Goal: Transaction & Acquisition: Download file/media

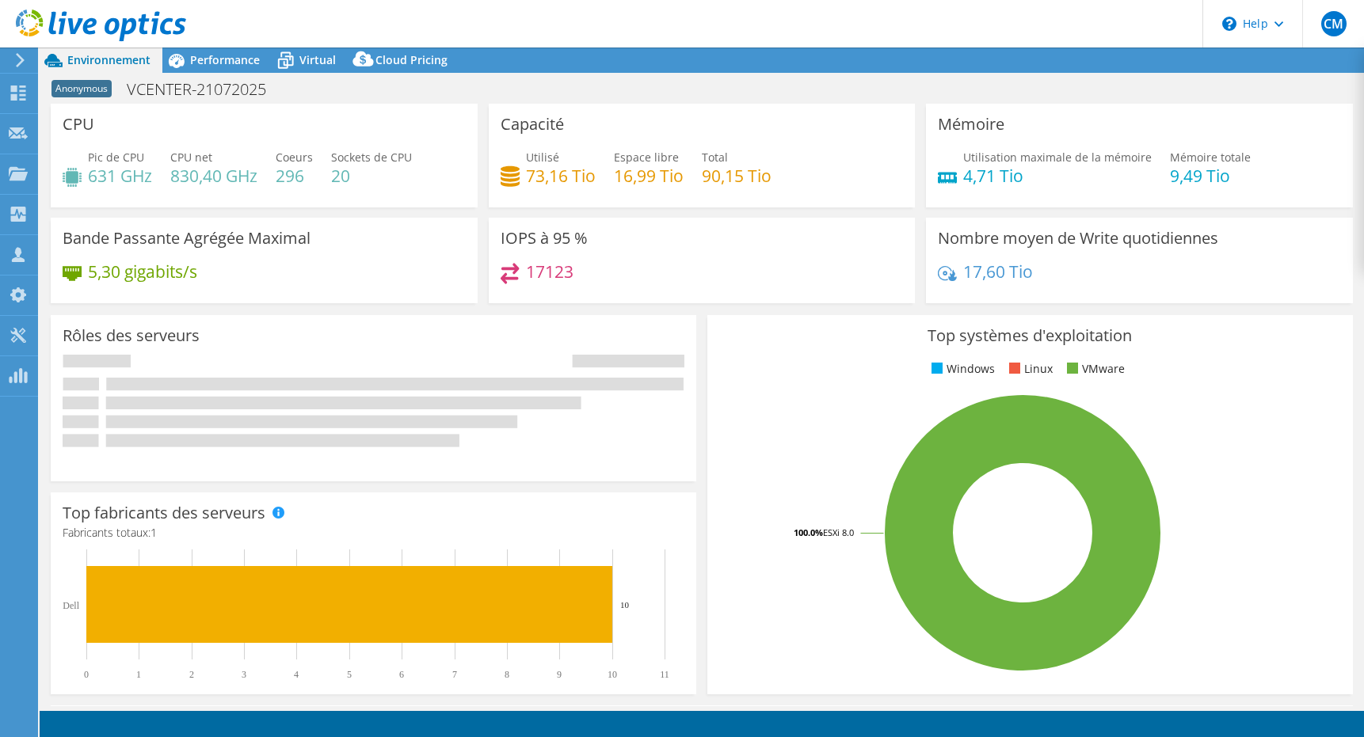
select select "USD"
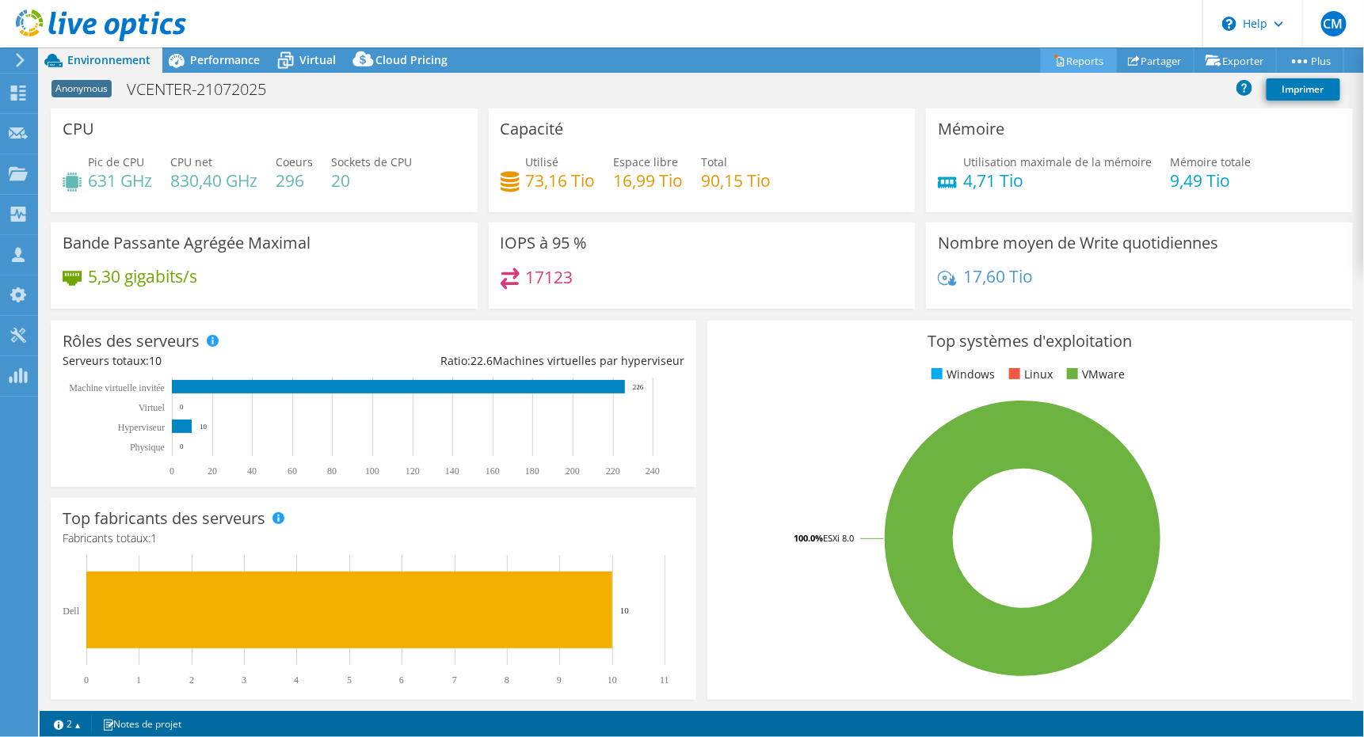
click at [1060, 58] on link "Reports" at bounding box center [1079, 60] width 76 height 25
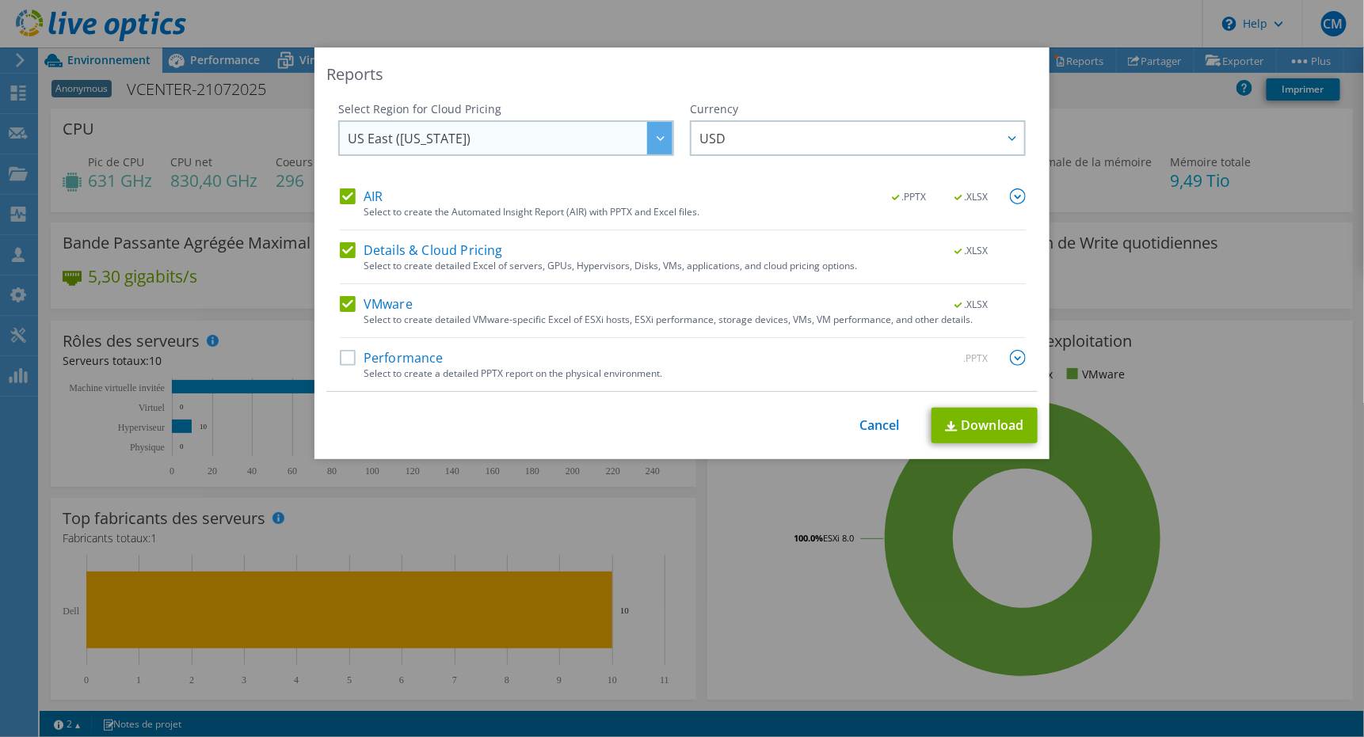
click at [657, 138] on icon at bounding box center [661, 138] width 8 height 5
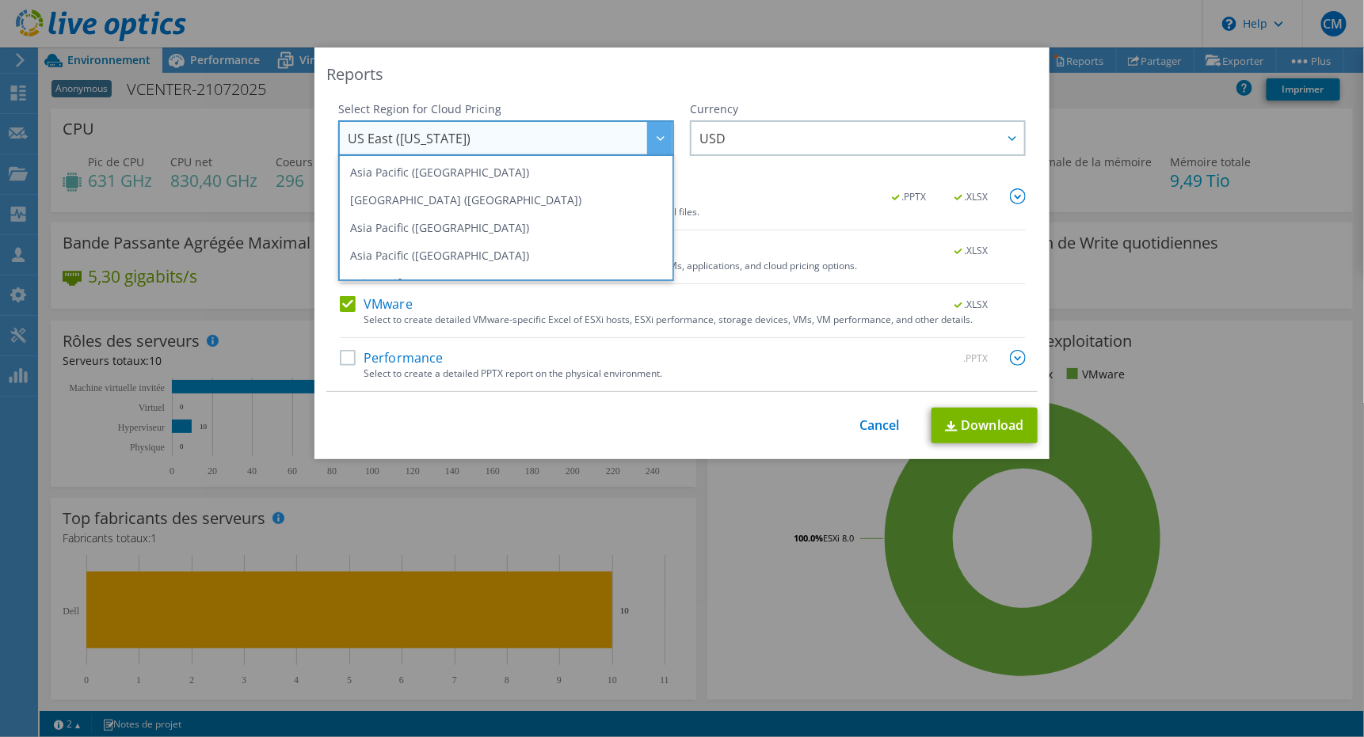
click at [761, 178] on div "Currency ARS AUD BRL CAD CHF CLP CNY DKK EUR GBP HKD HUF INR JPY MXN MYR NOK NZ…" at bounding box center [858, 144] width 336 height 87
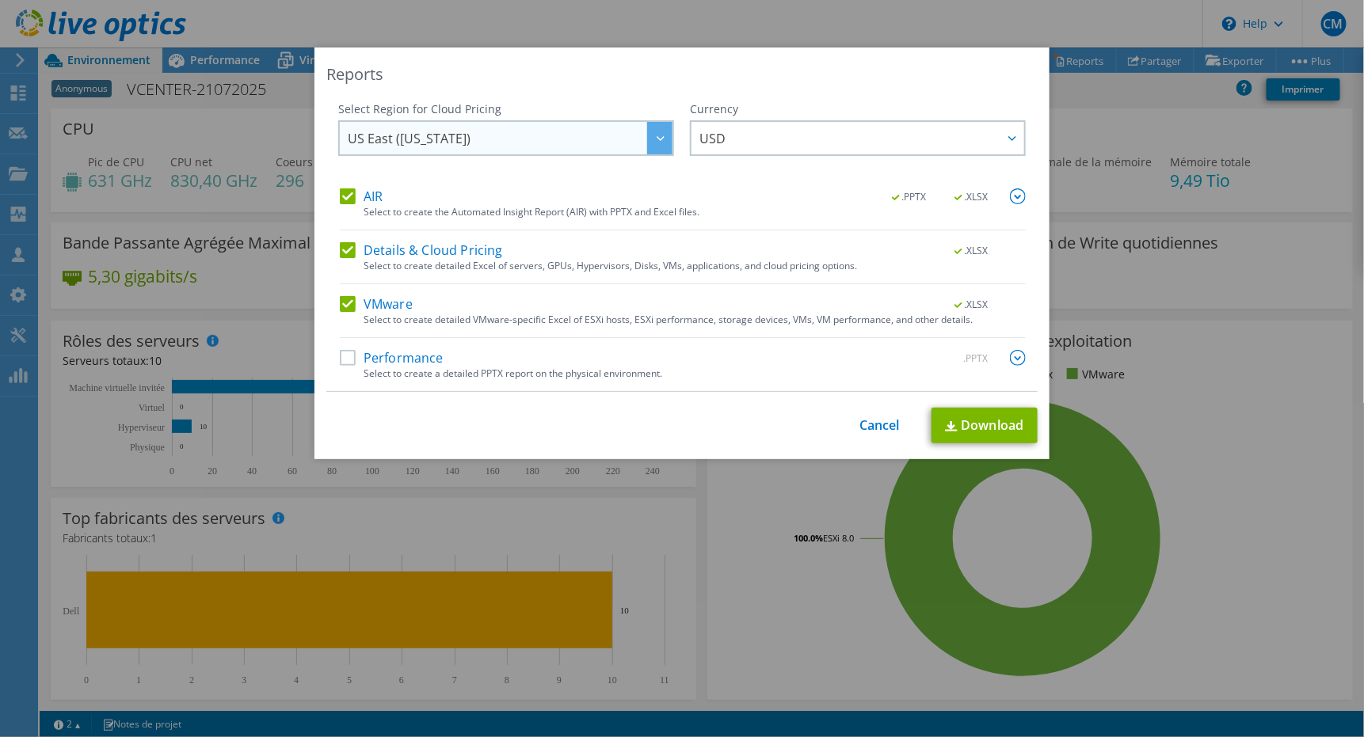
click at [657, 140] on icon at bounding box center [661, 138] width 8 height 5
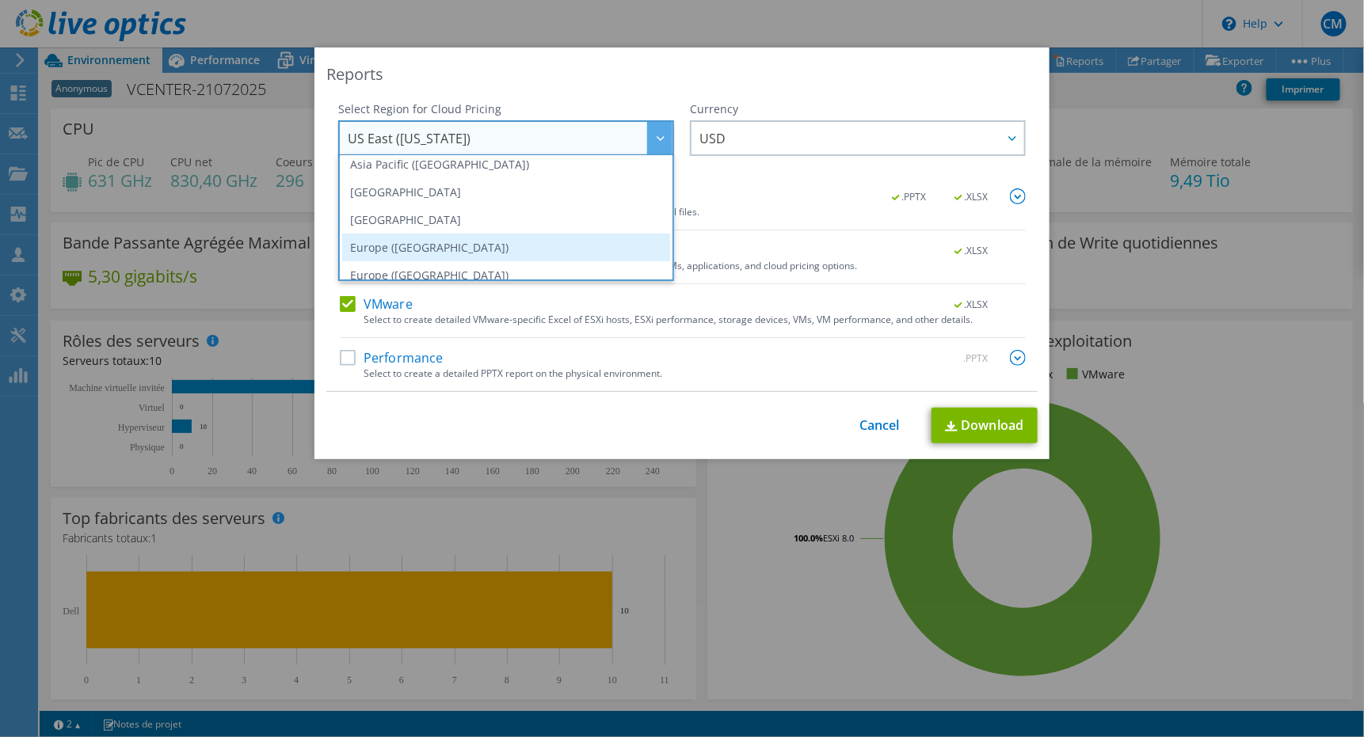
scroll to position [198, 0]
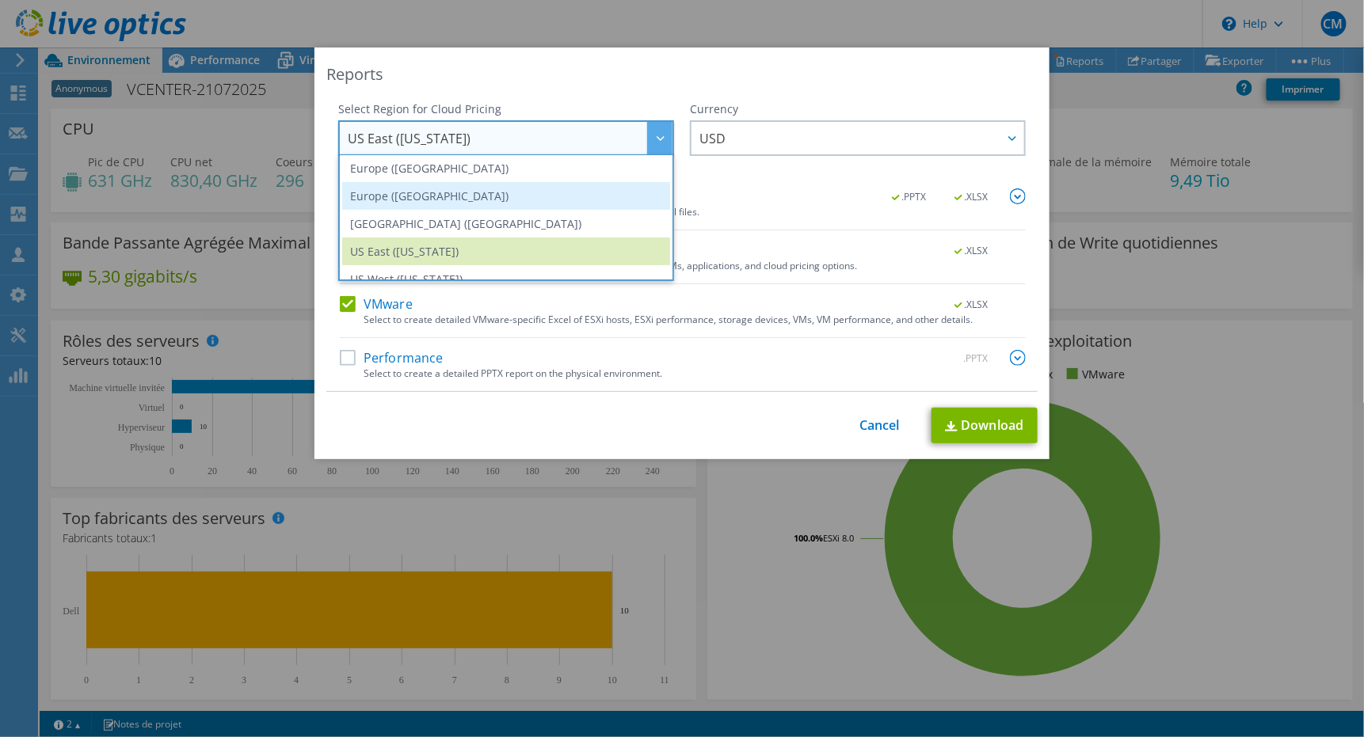
click at [464, 192] on li "Europe ([GEOGRAPHIC_DATA])" at bounding box center [506, 196] width 328 height 28
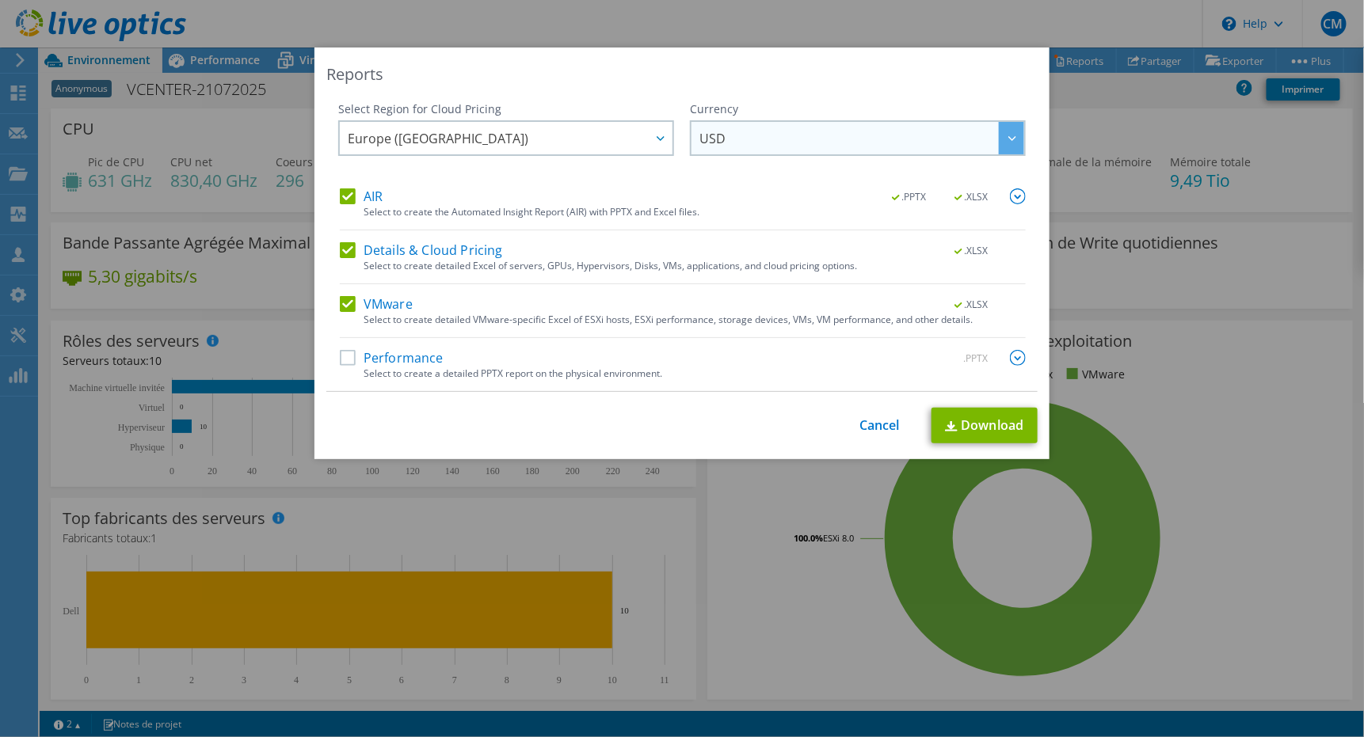
click at [1007, 141] on div at bounding box center [1011, 138] width 25 height 32
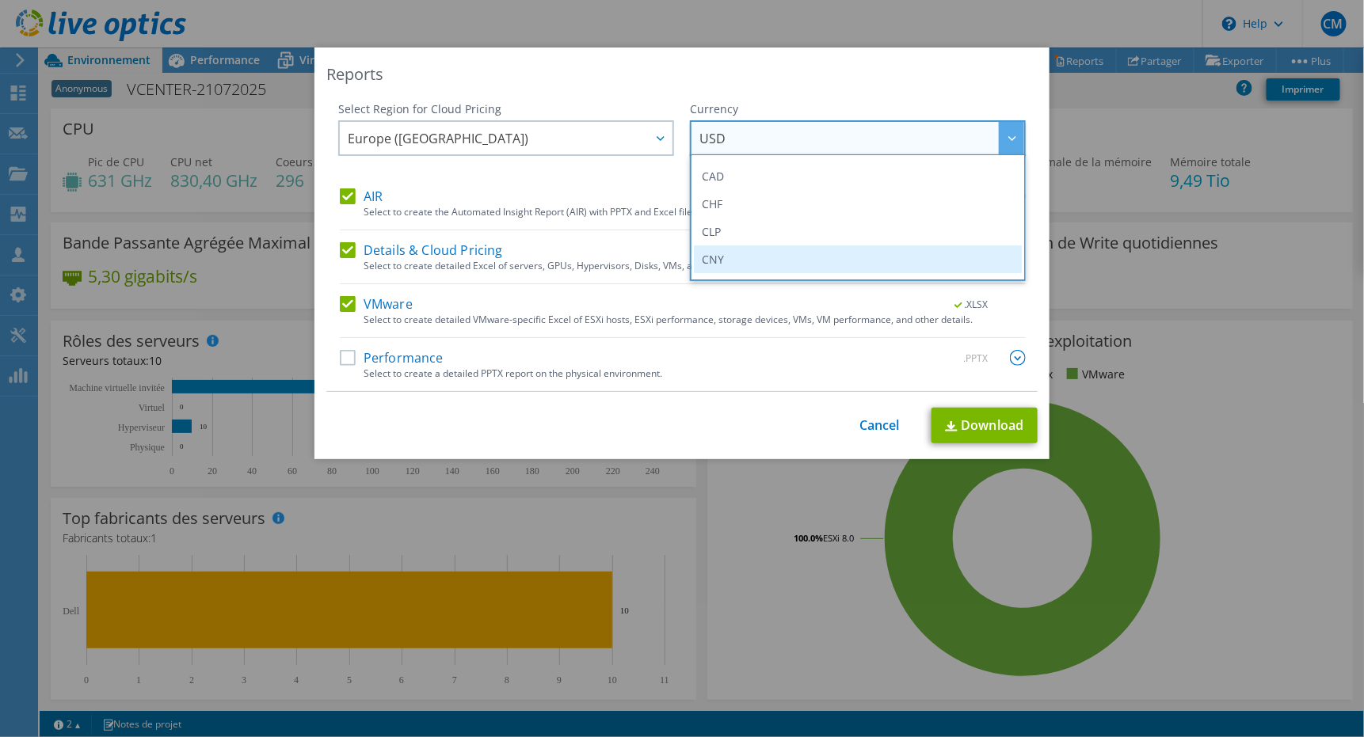
scroll to position [158, 0]
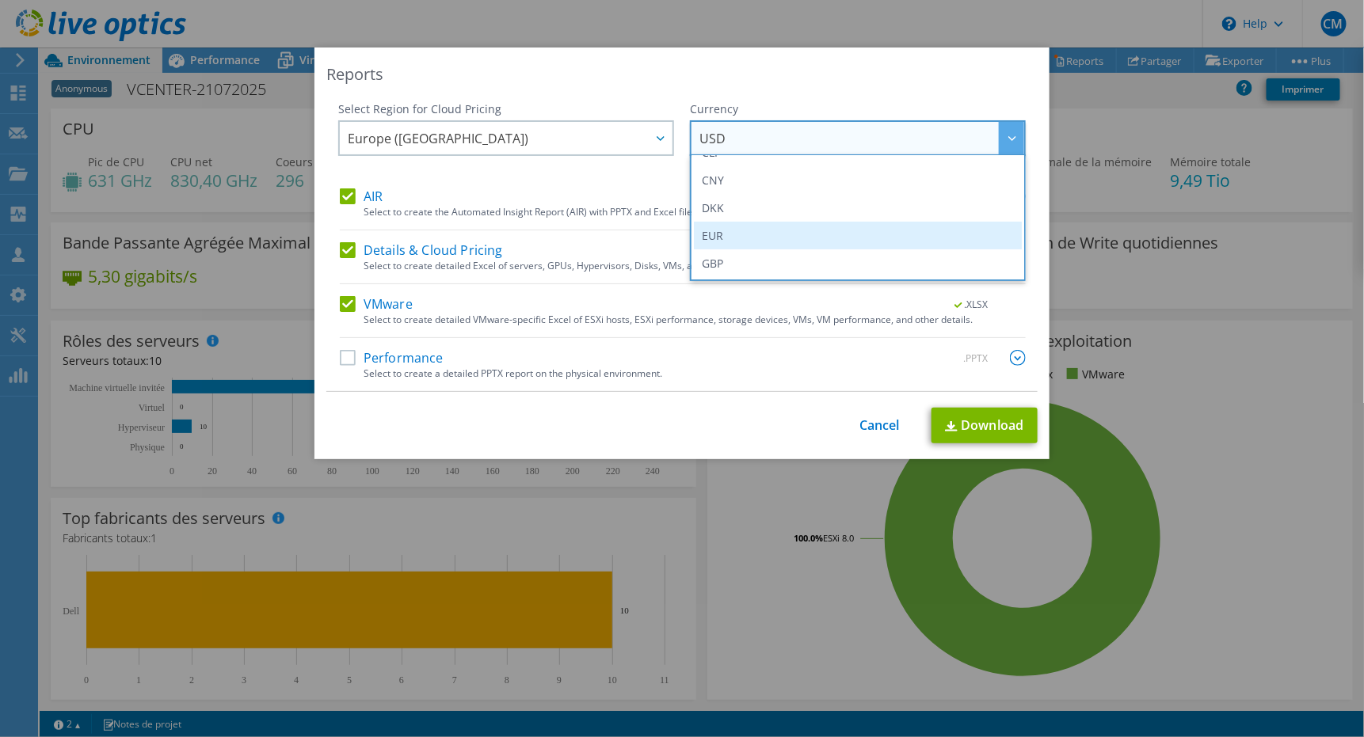
click at [726, 238] on li "EUR" at bounding box center [858, 236] width 328 height 28
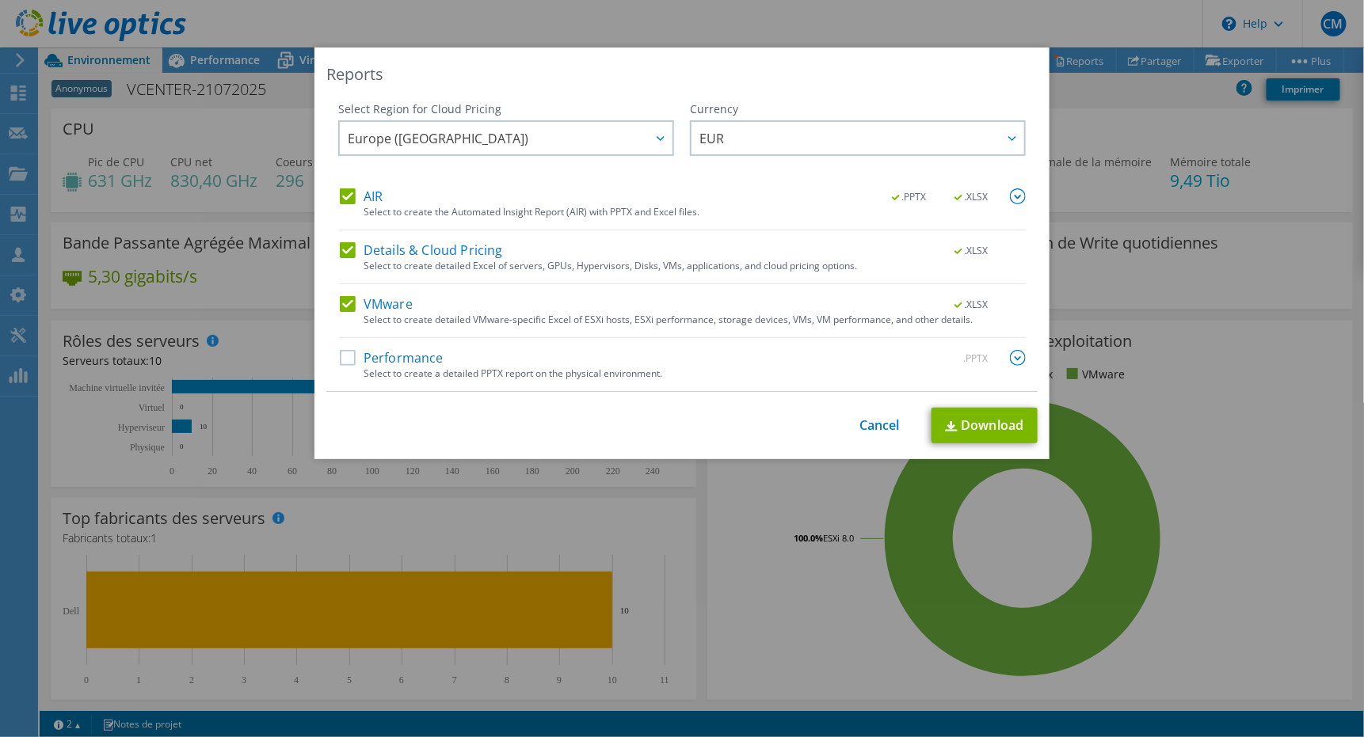
click at [340, 359] on label "Performance" at bounding box center [392, 358] width 104 height 16
click at [0, 0] on input "Performance" at bounding box center [0, 0] width 0 height 0
click at [976, 425] on link "Download" at bounding box center [984, 426] width 106 height 36
click at [1072, 13] on div "Reports Select Region for Cloud Pricing Asia Pacific (Hong Kong) Asia Pacific (…" at bounding box center [682, 368] width 1364 height 737
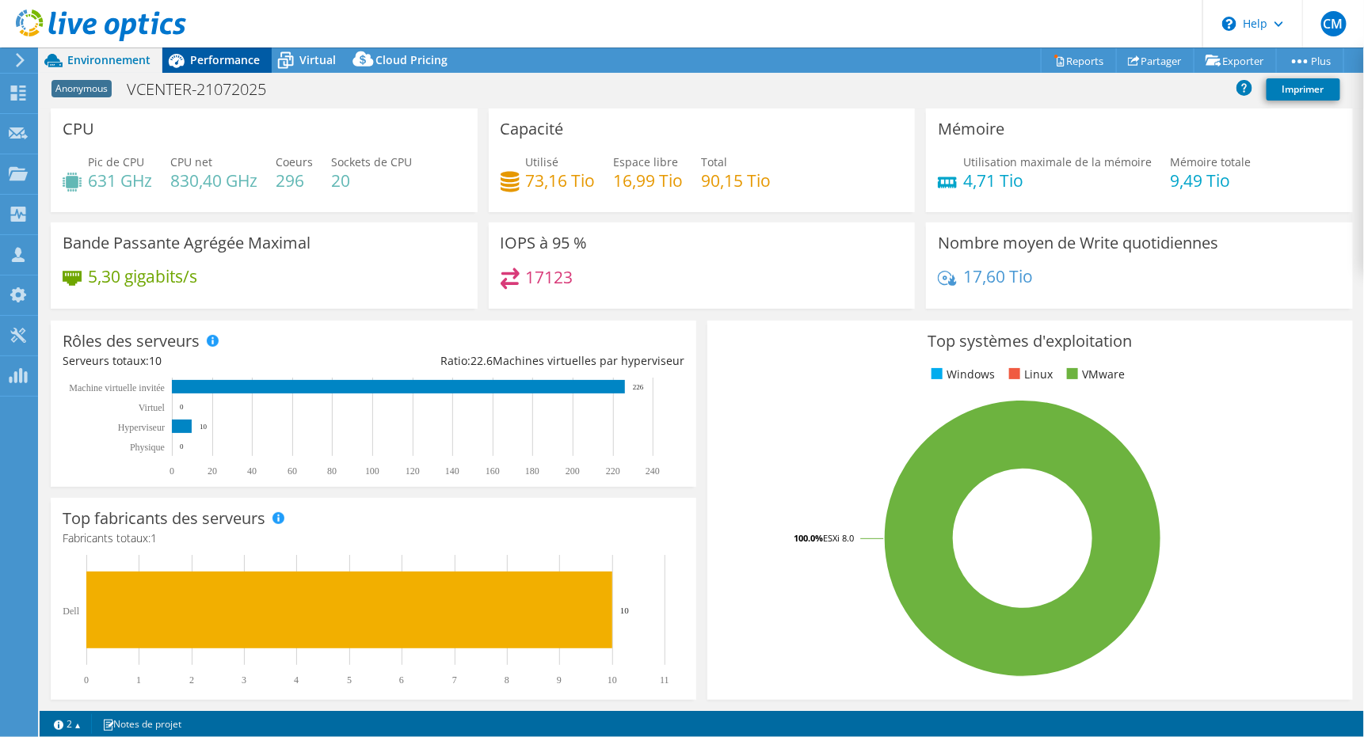
click at [236, 60] on span "Performance" at bounding box center [225, 59] width 70 height 15
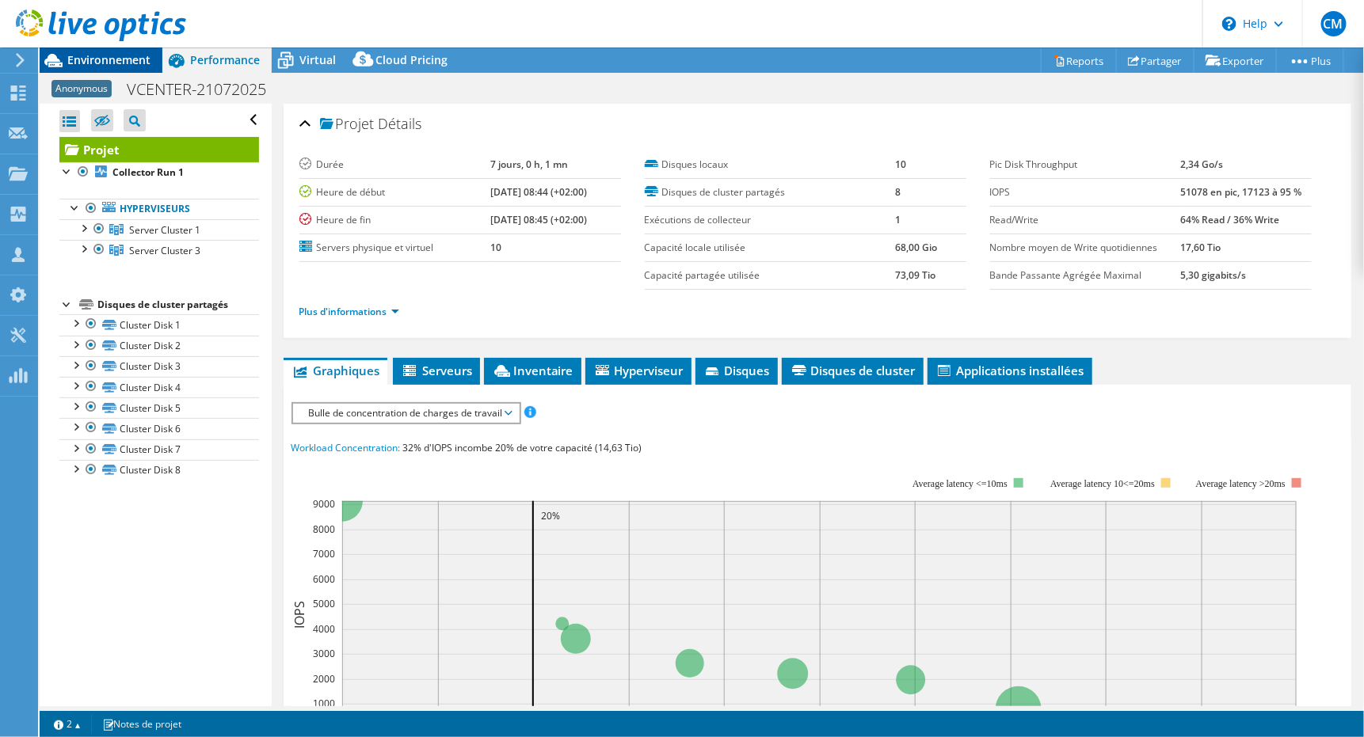
click at [83, 63] on span "Environnement" at bounding box center [108, 59] width 83 height 15
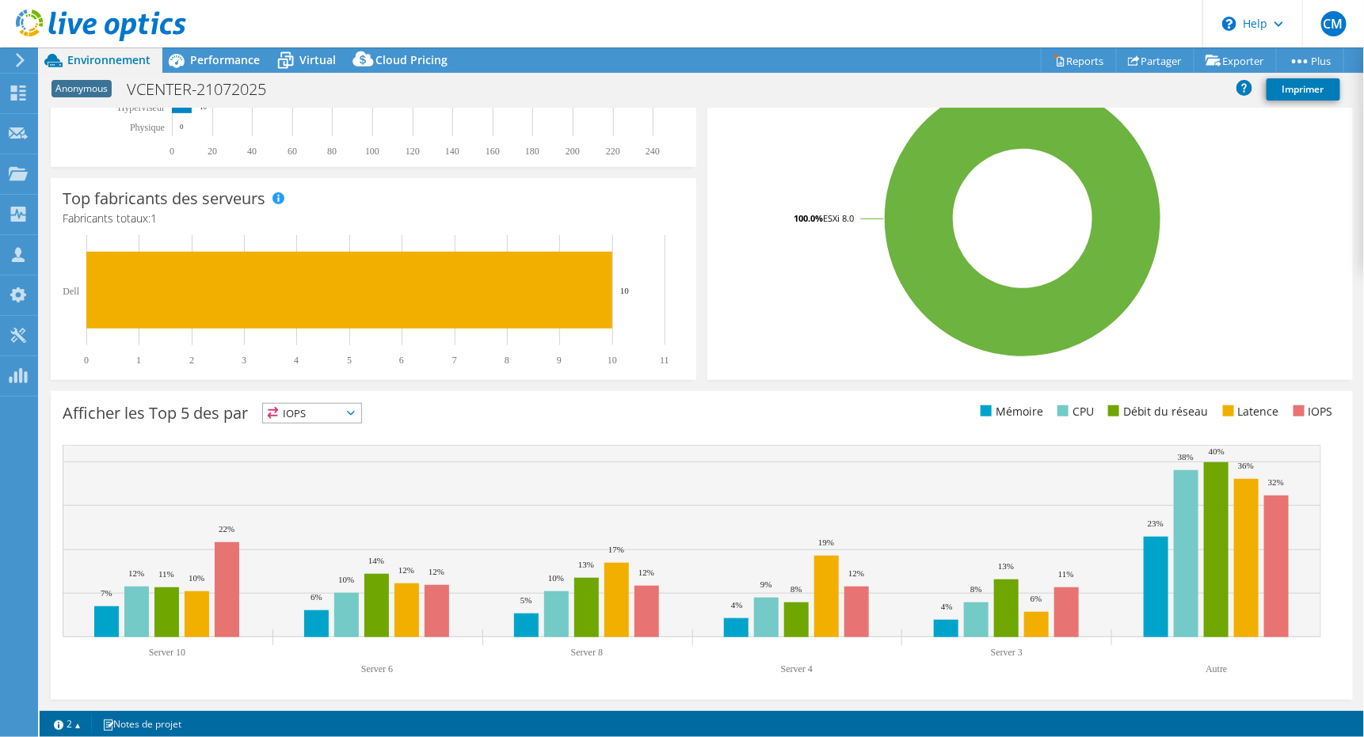
scroll to position [0, 0]
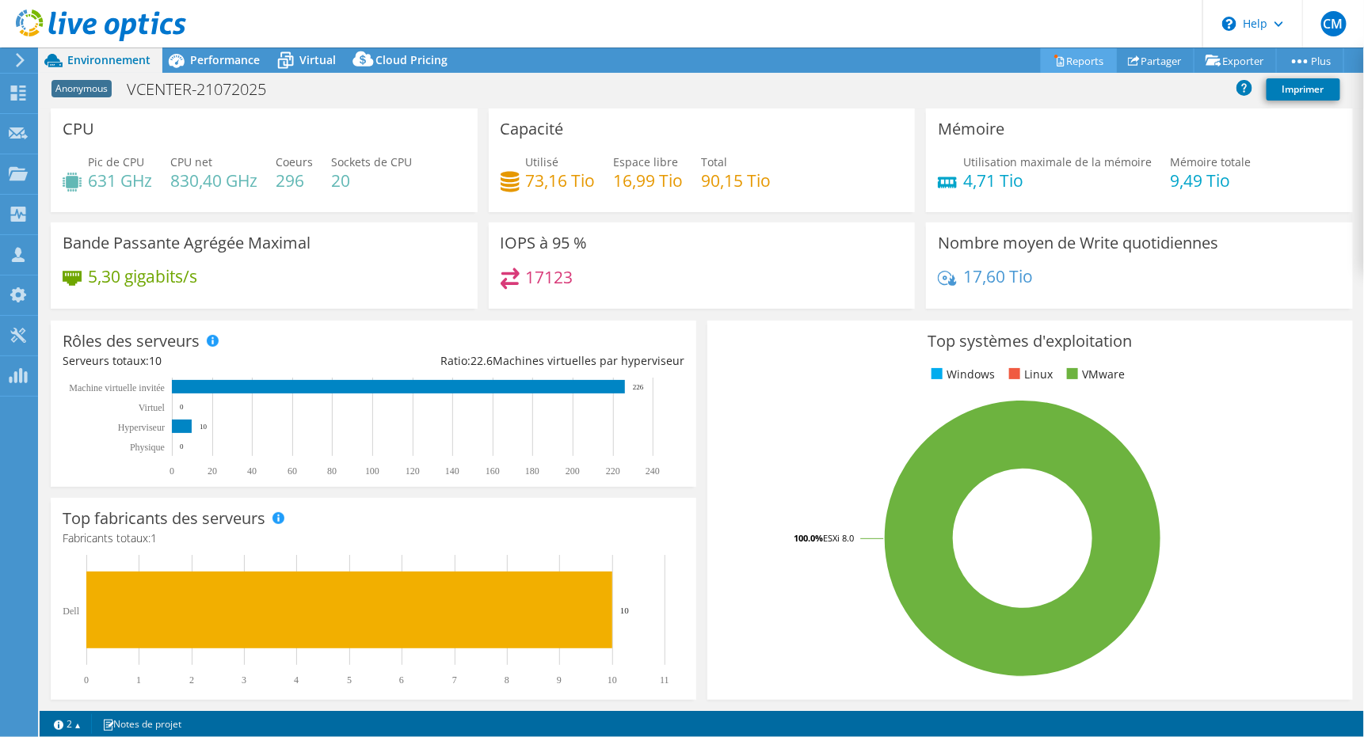
click at [1072, 56] on link "Reports" at bounding box center [1079, 60] width 76 height 25
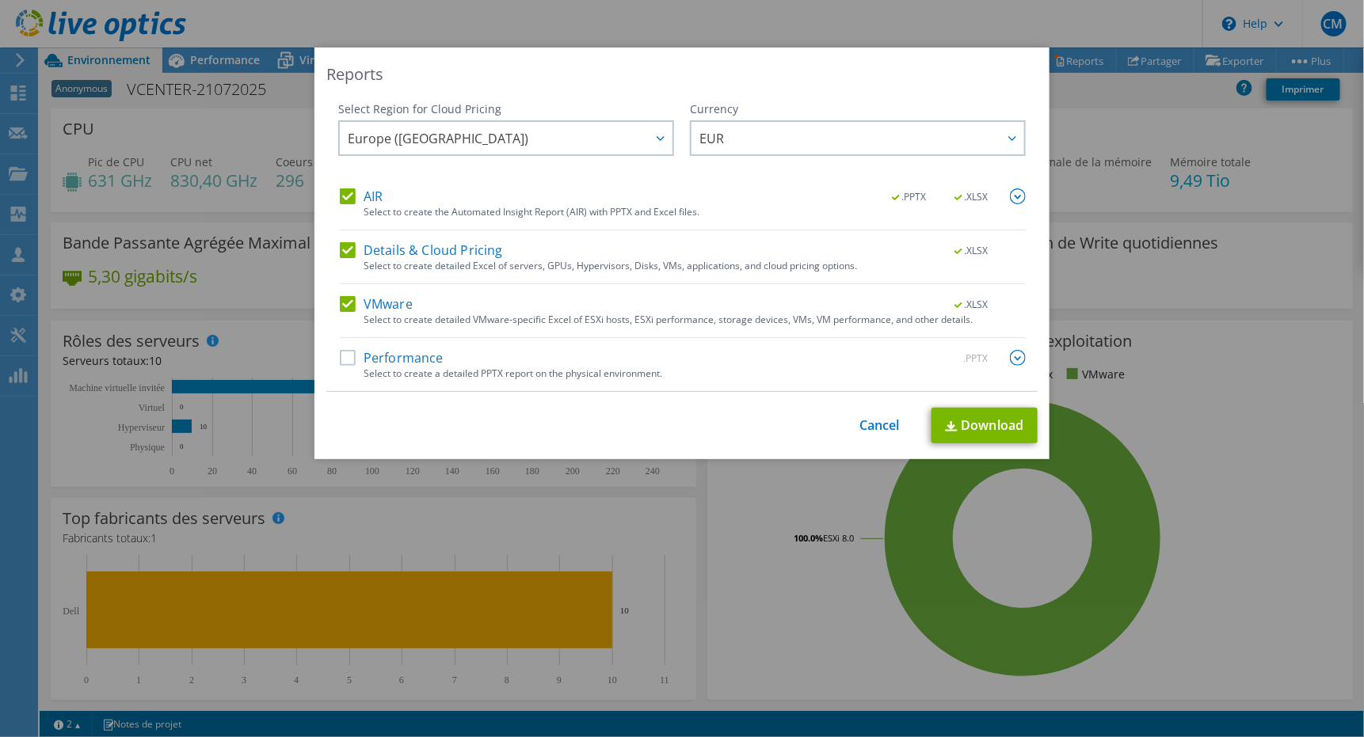
click at [341, 360] on label "Performance" at bounding box center [392, 358] width 104 height 16
click at [0, 0] on input "Performance" at bounding box center [0, 0] width 0 height 0
click at [869, 428] on link "Cancel" at bounding box center [879, 425] width 40 height 15
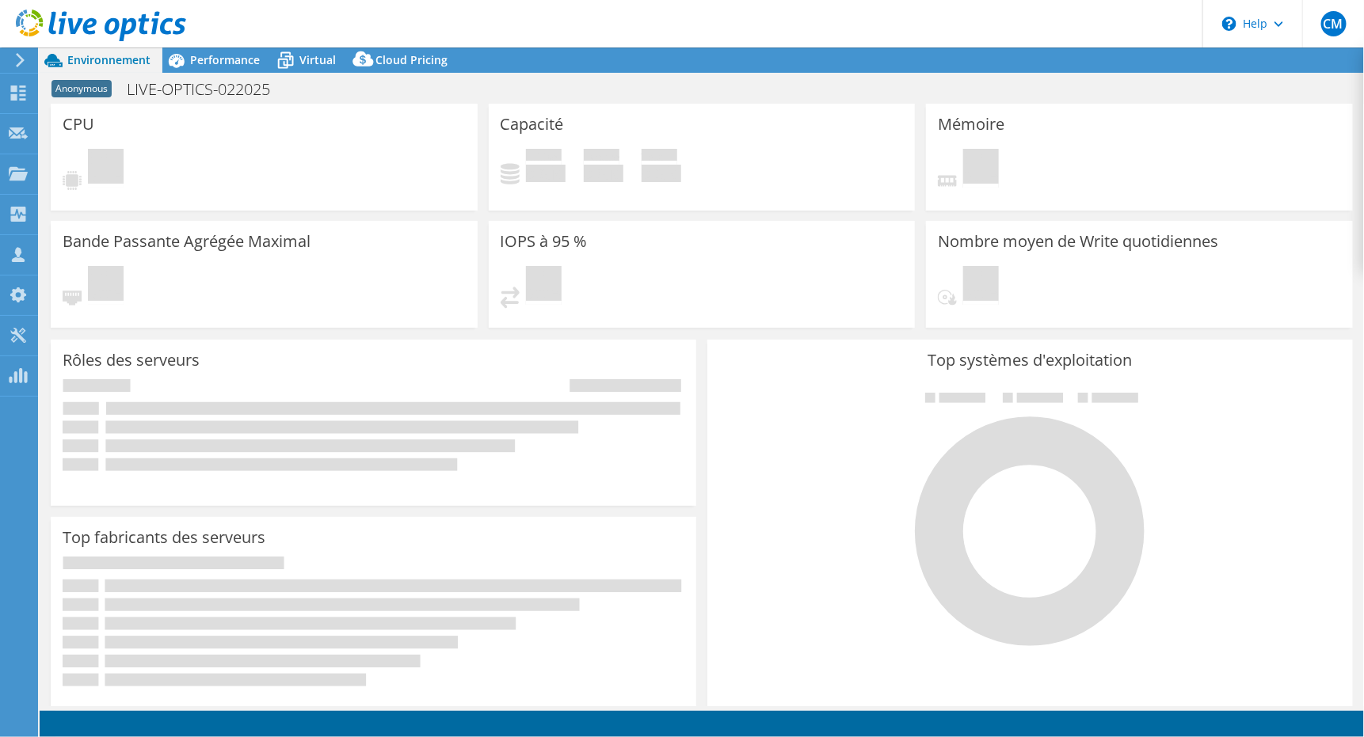
select select "USD"
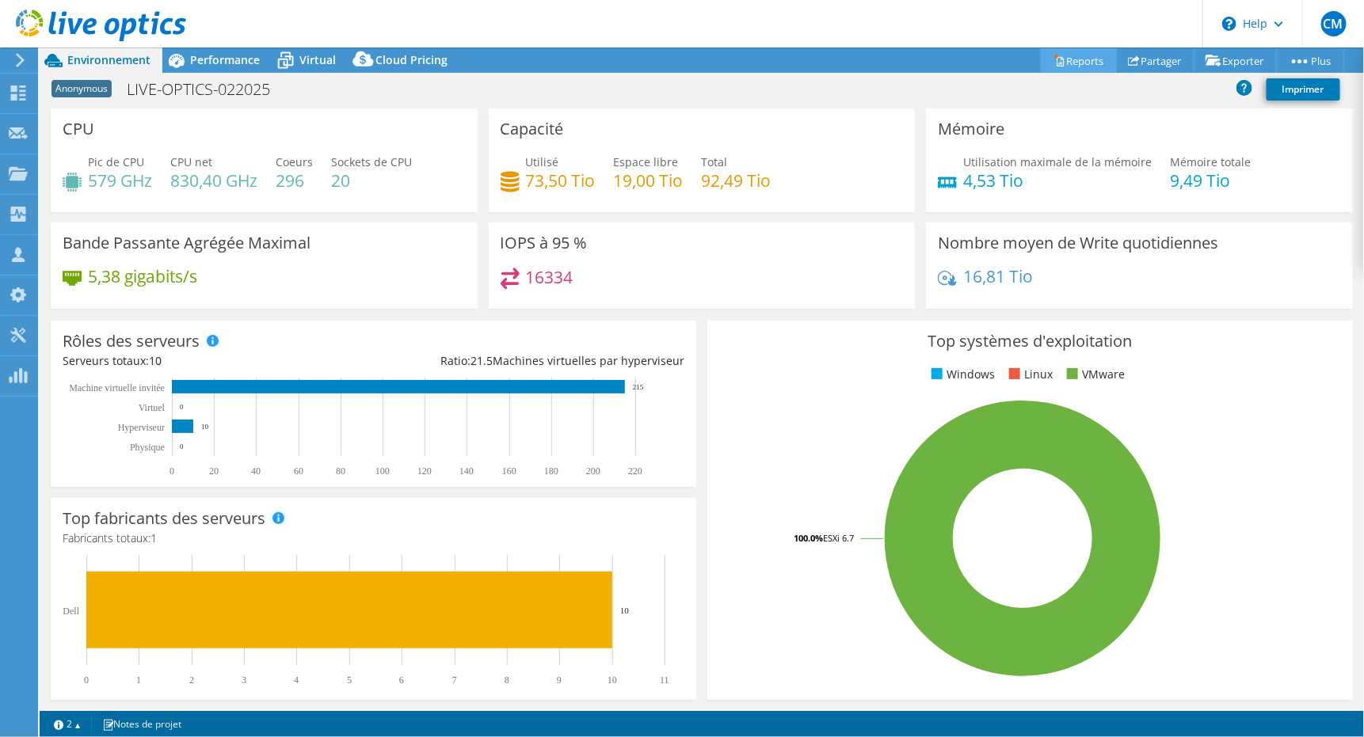
click at [1069, 57] on link "Reports" at bounding box center [1079, 60] width 76 height 25
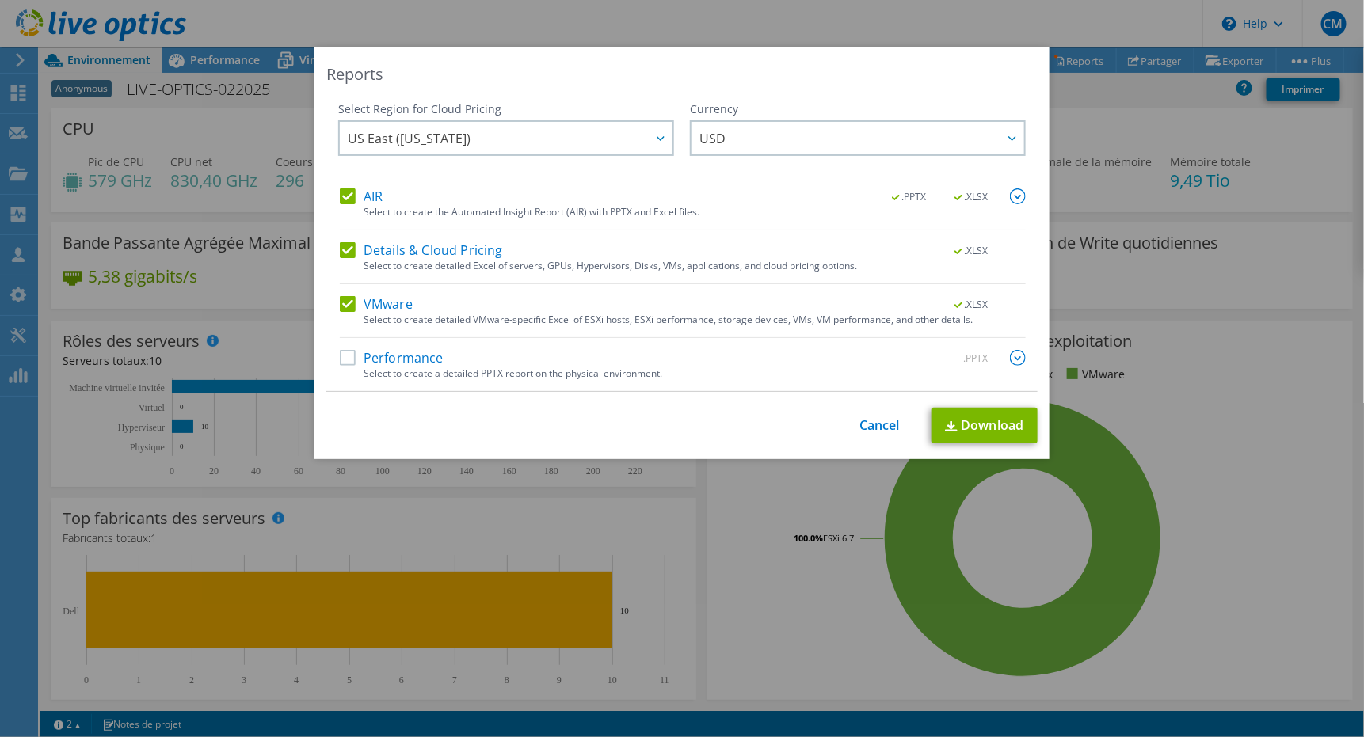
click at [348, 360] on label "Performance" at bounding box center [392, 358] width 104 height 16
click at [0, 0] on input "Performance" at bounding box center [0, 0] width 0 height 0
click at [653, 133] on div at bounding box center [659, 138] width 25 height 32
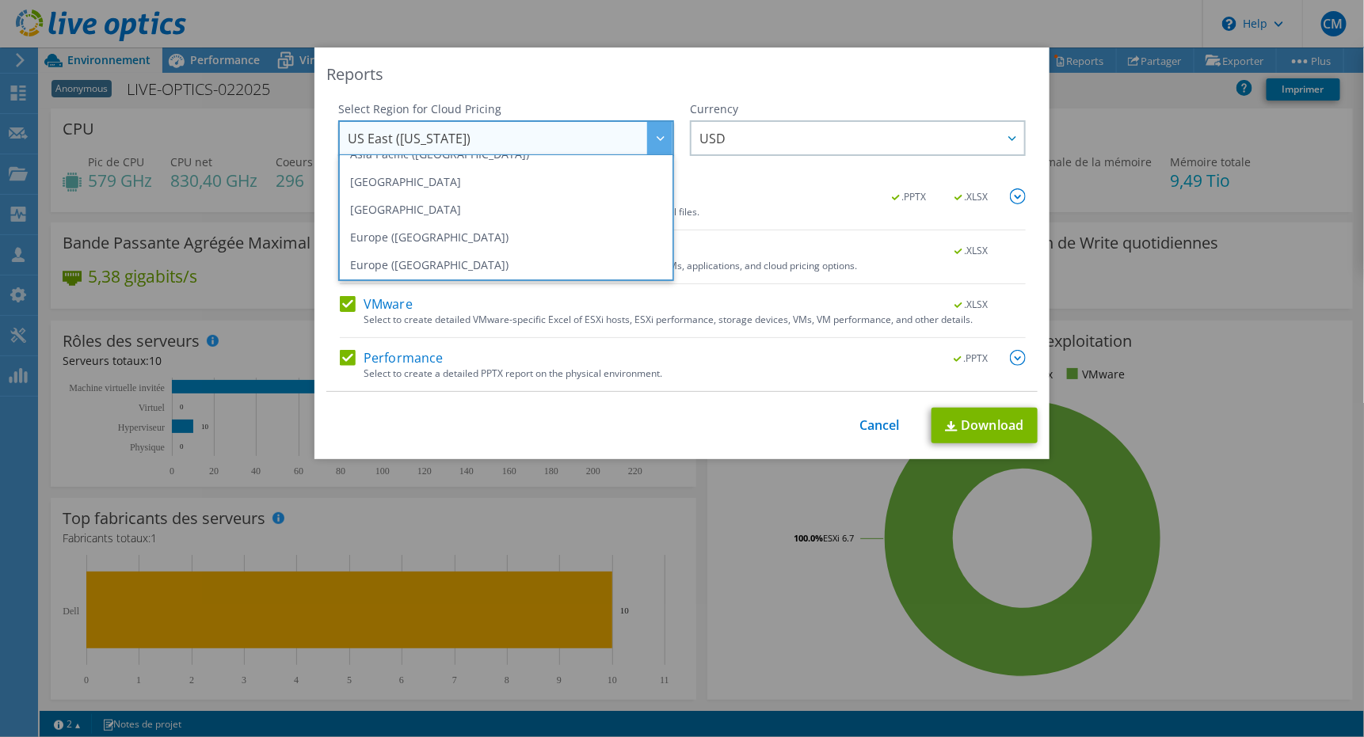
scroll to position [140, 0]
click at [521, 249] on li "Europe ([GEOGRAPHIC_DATA])" at bounding box center [506, 254] width 328 height 28
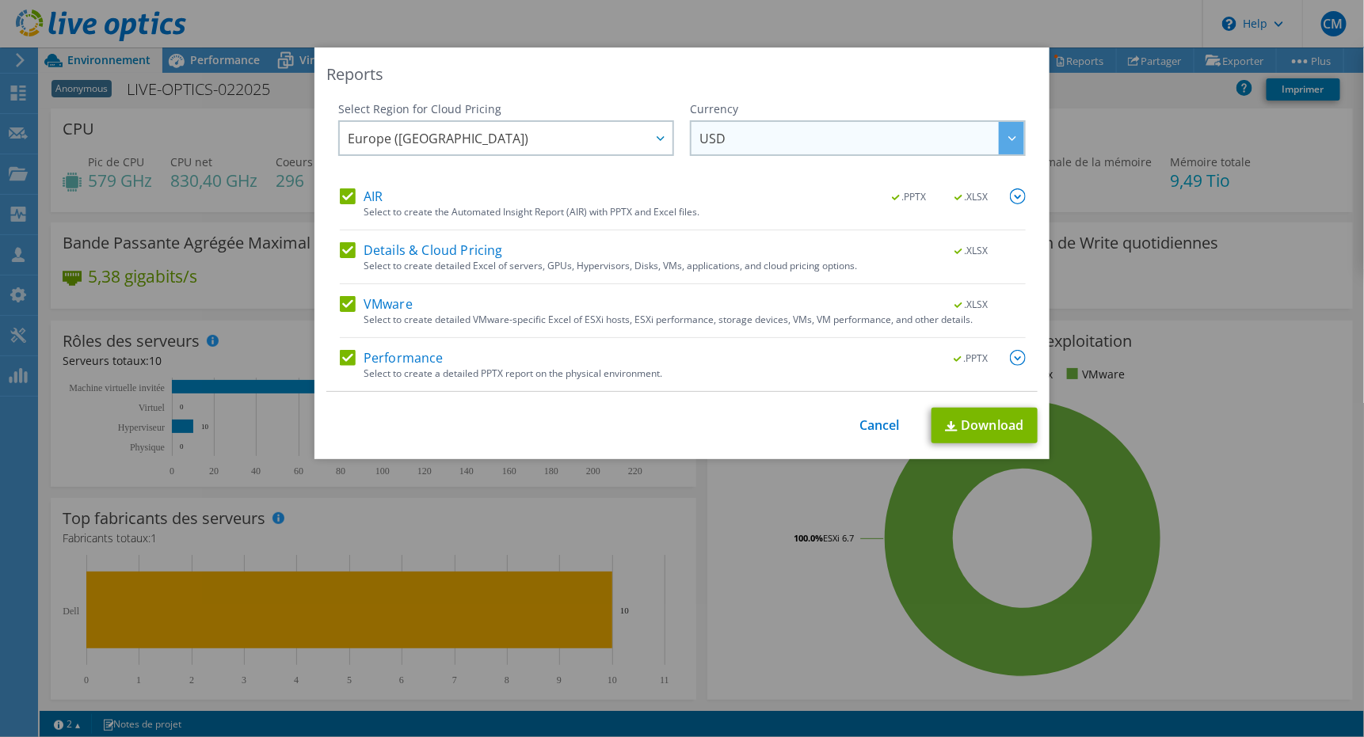
click at [1009, 136] on icon at bounding box center [1012, 138] width 8 height 5
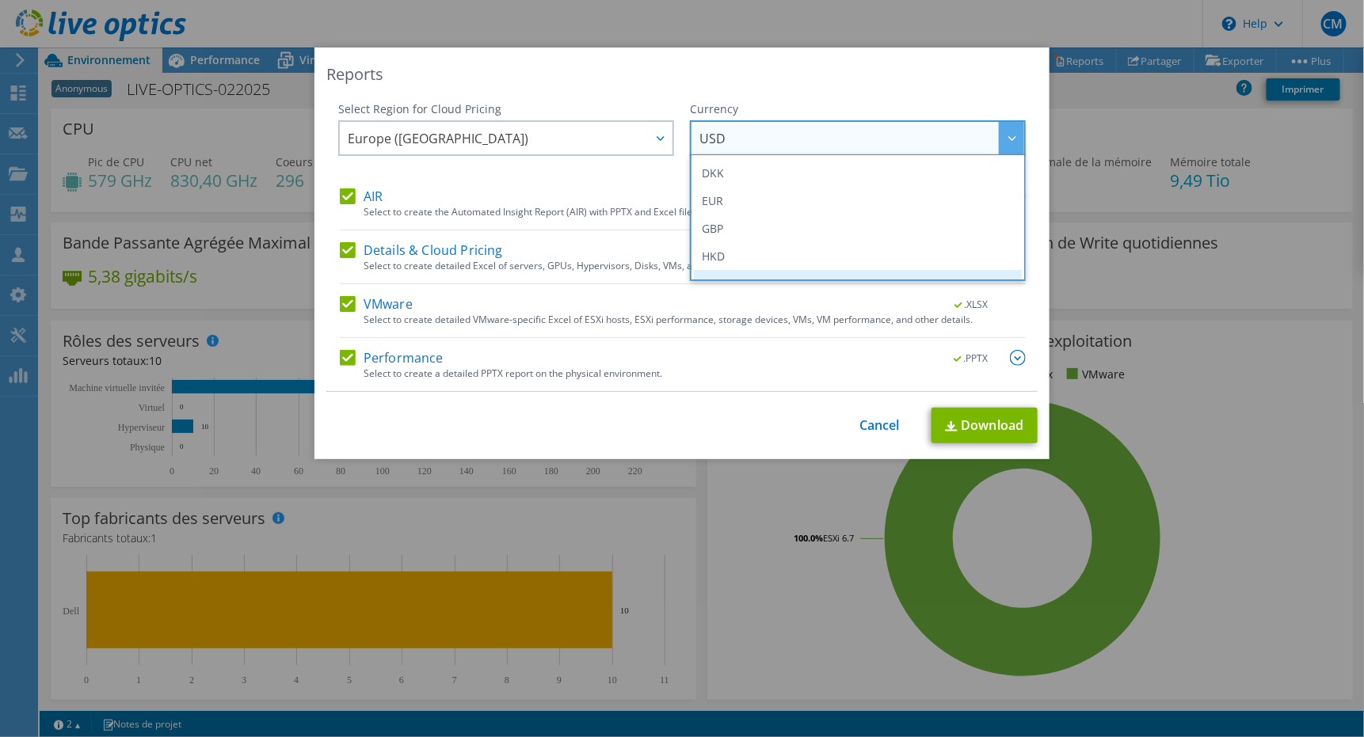
scroll to position [158, 0]
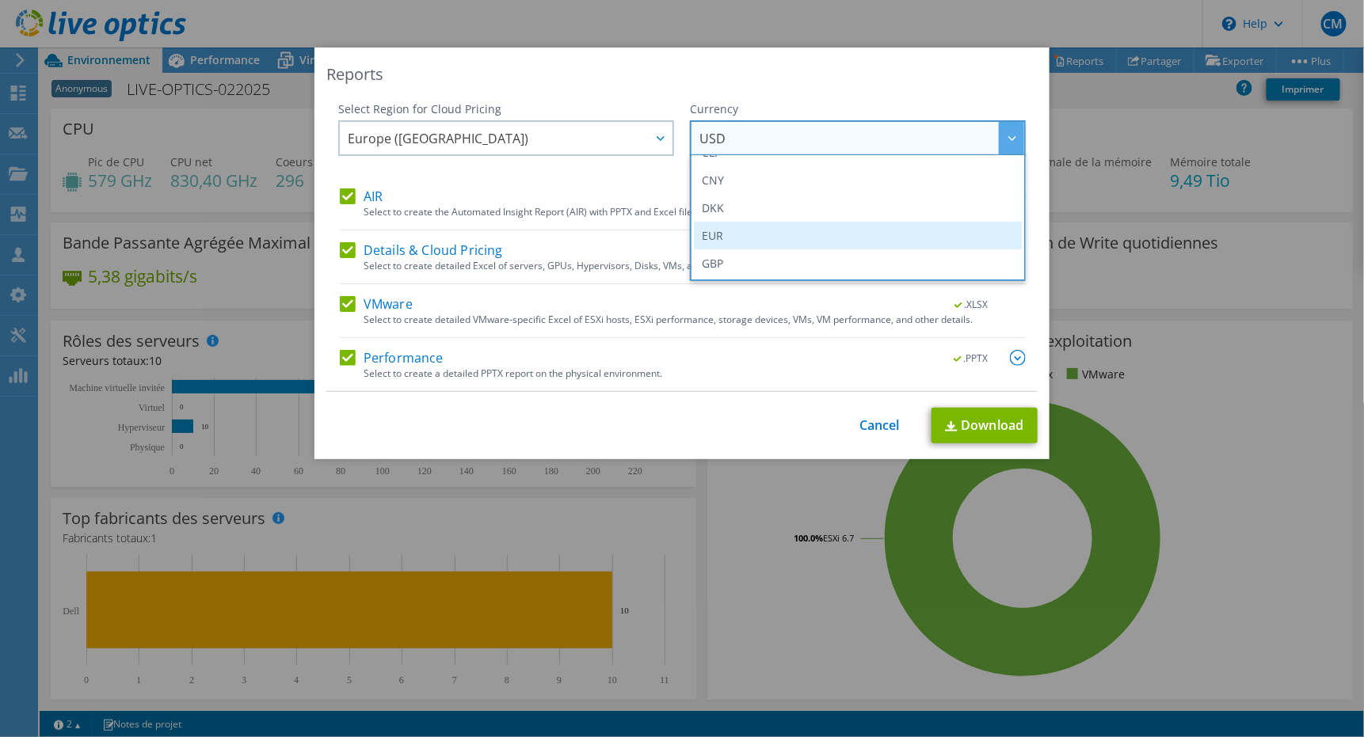
click at [757, 233] on li "EUR" at bounding box center [858, 236] width 328 height 28
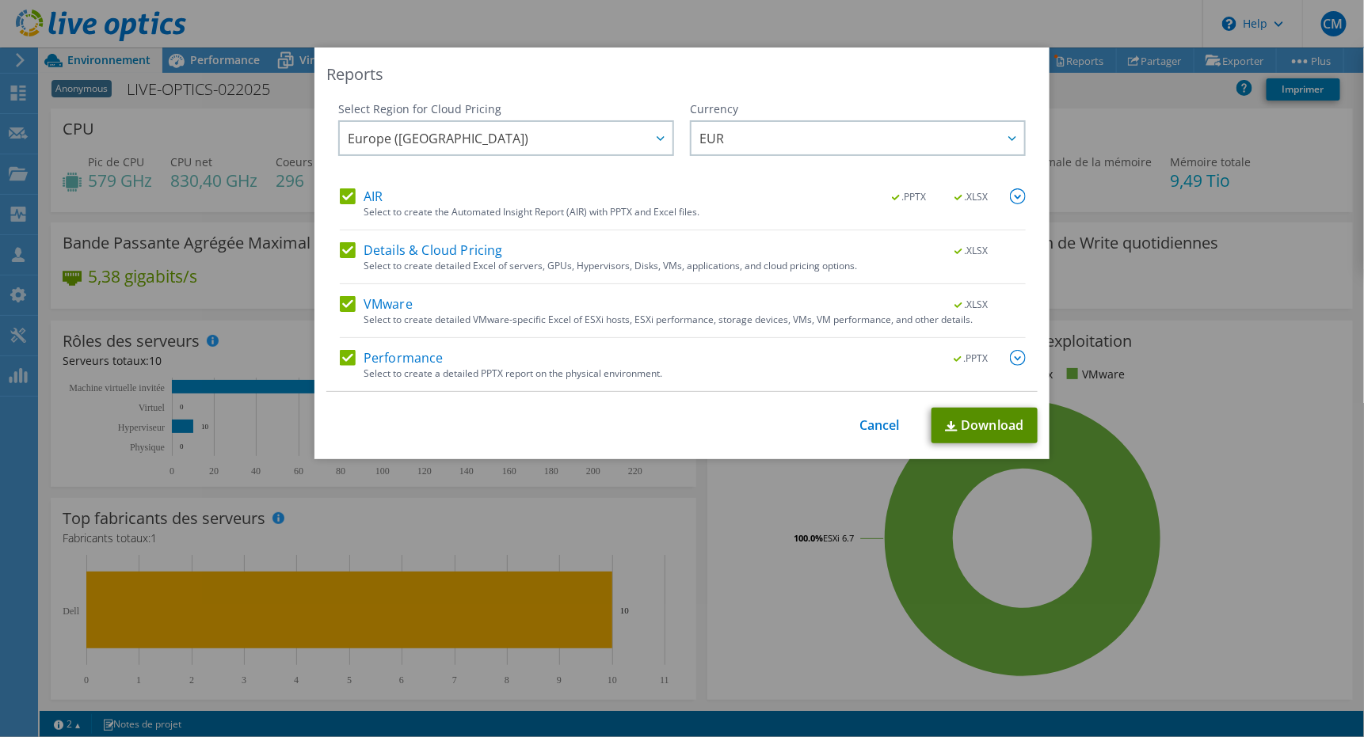
click at [967, 423] on link "Download" at bounding box center [984, 426] width 106 height 36
click at [866, 428] on link "Cancel" at bounding box center [879, 425] width 40 height 15
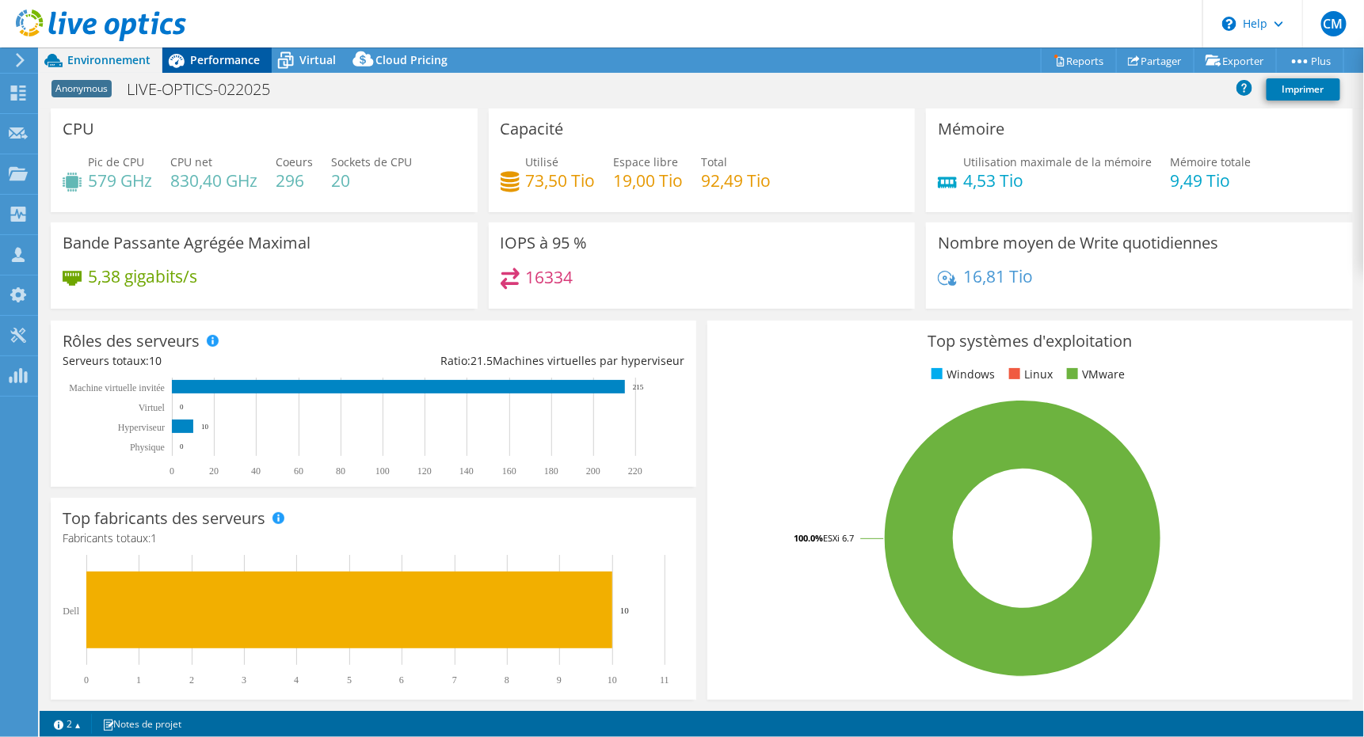
click at [205, 60] on span "Performance" at bounding box center [225, 59] width 70 height 15
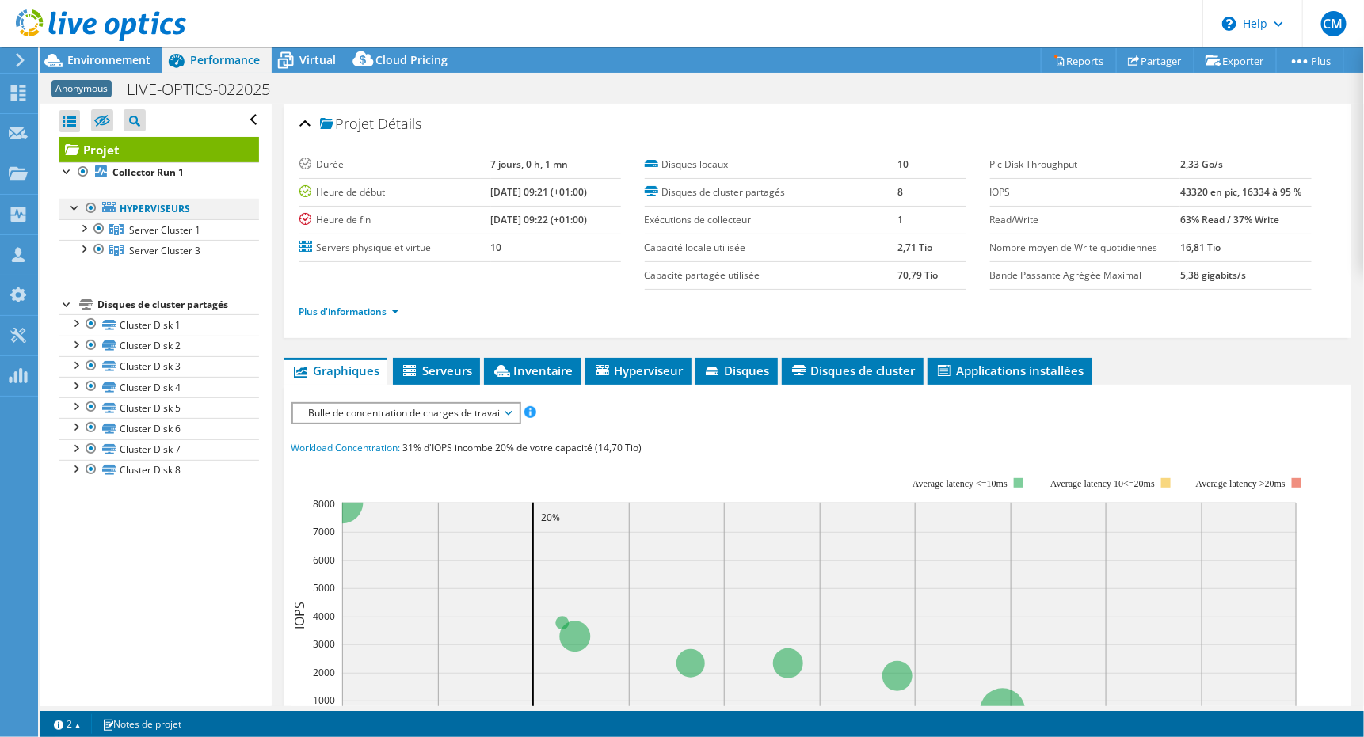
click at [68, 205] on div at bounding box center [75, 207] width 16 height 16
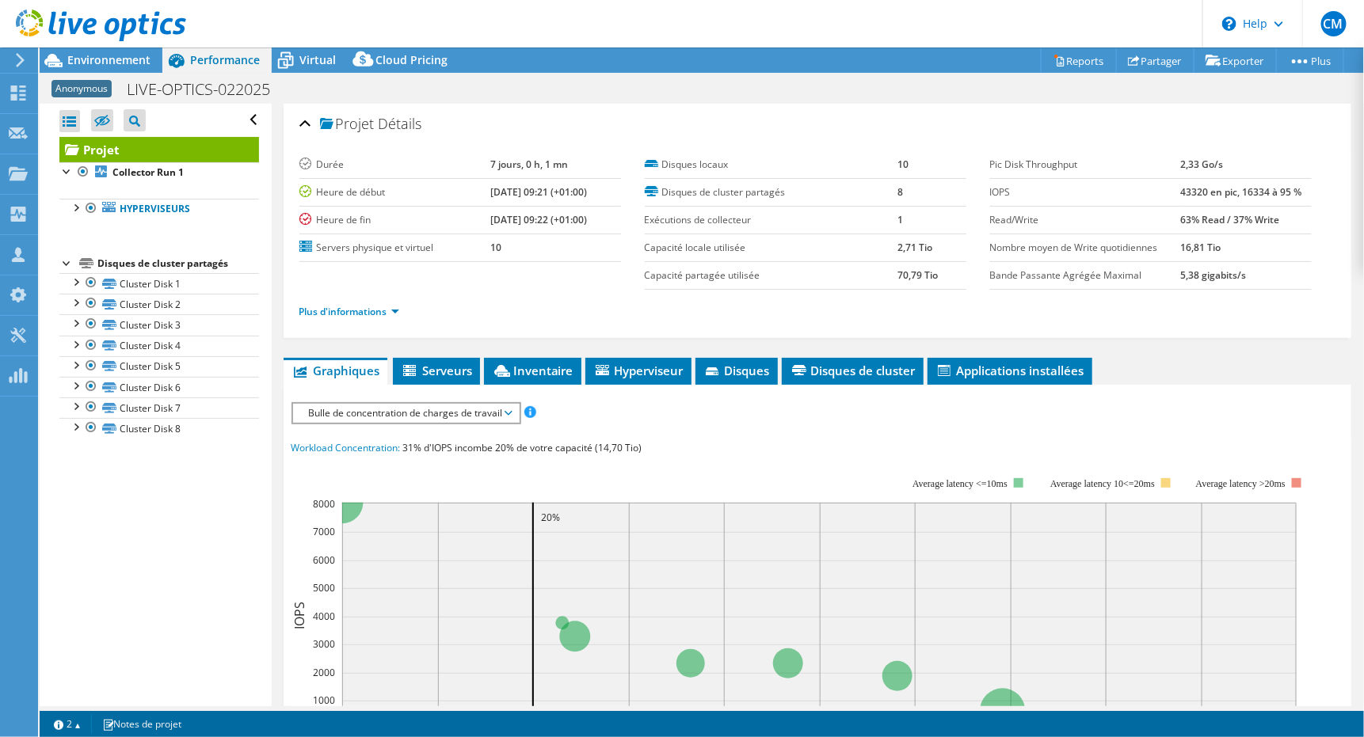
click at [64, 264] on div at bounding box center [67, 262] width 16 height 16
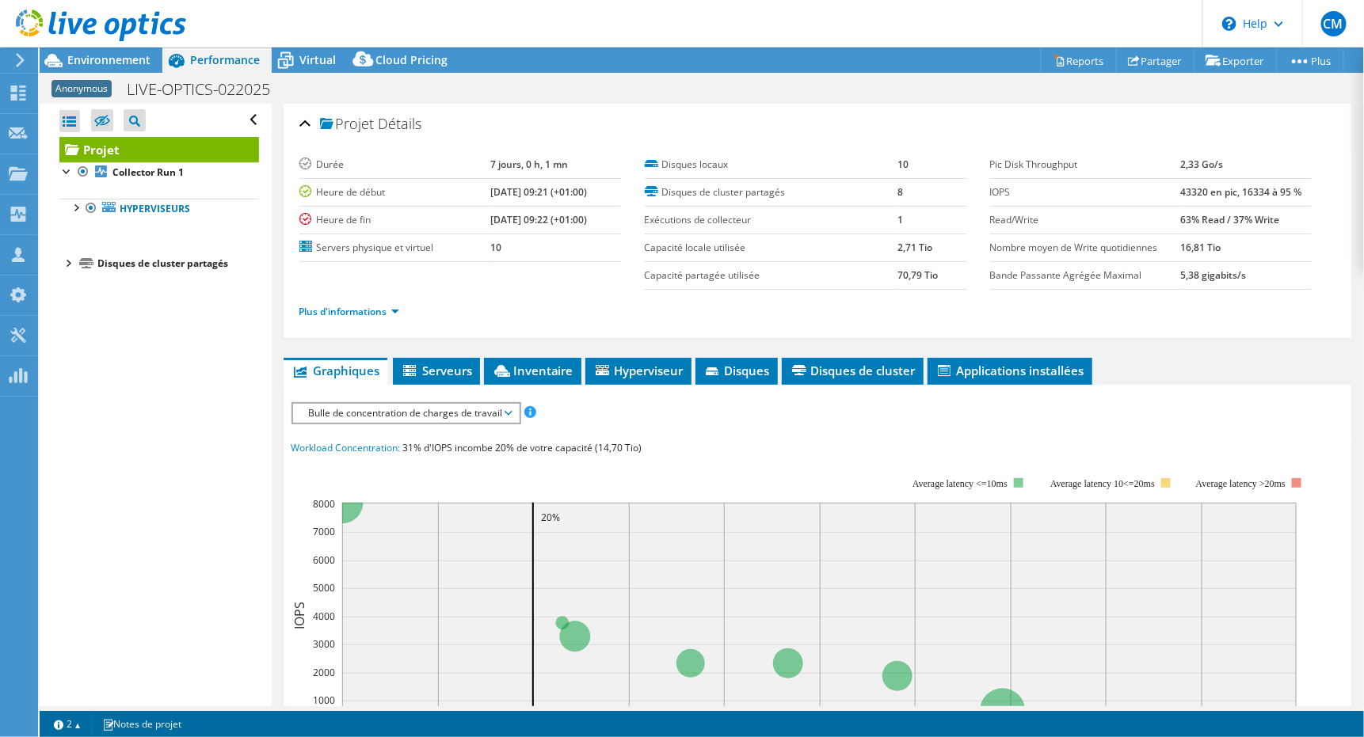
click at [64, 264] on div at bounding box center [67, 262] width 16 height 16
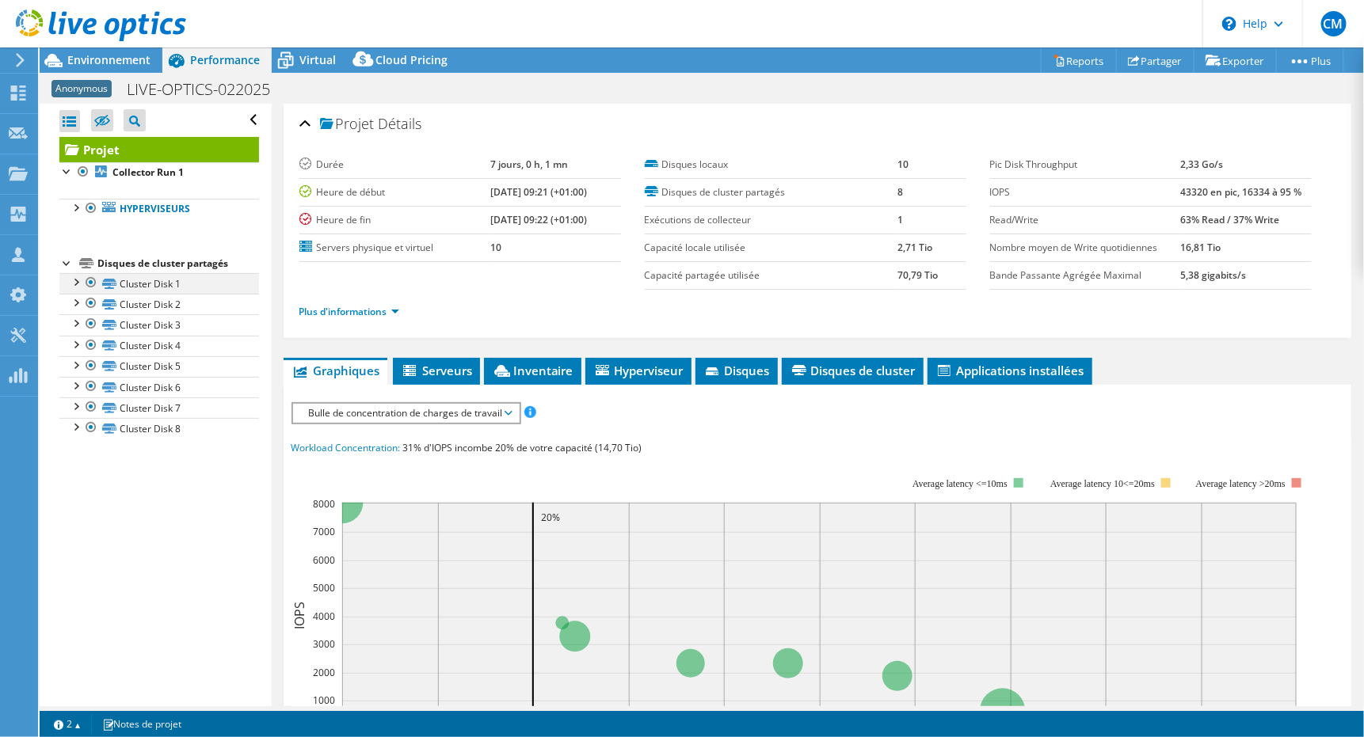
click at [74, 280] on div at bounding box center [75, 281] width 16 height 16
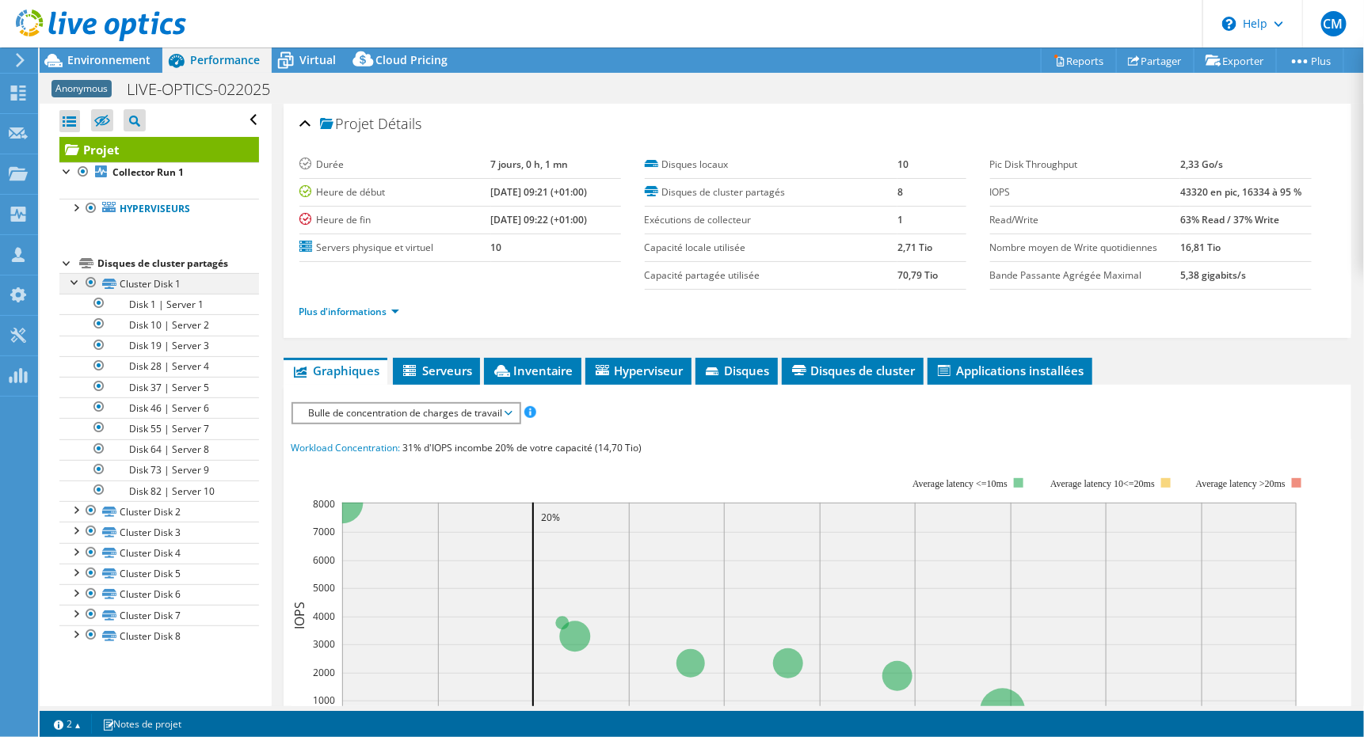
click at [74, 280] on div at bounding box center [75, 281] width 16 height 16
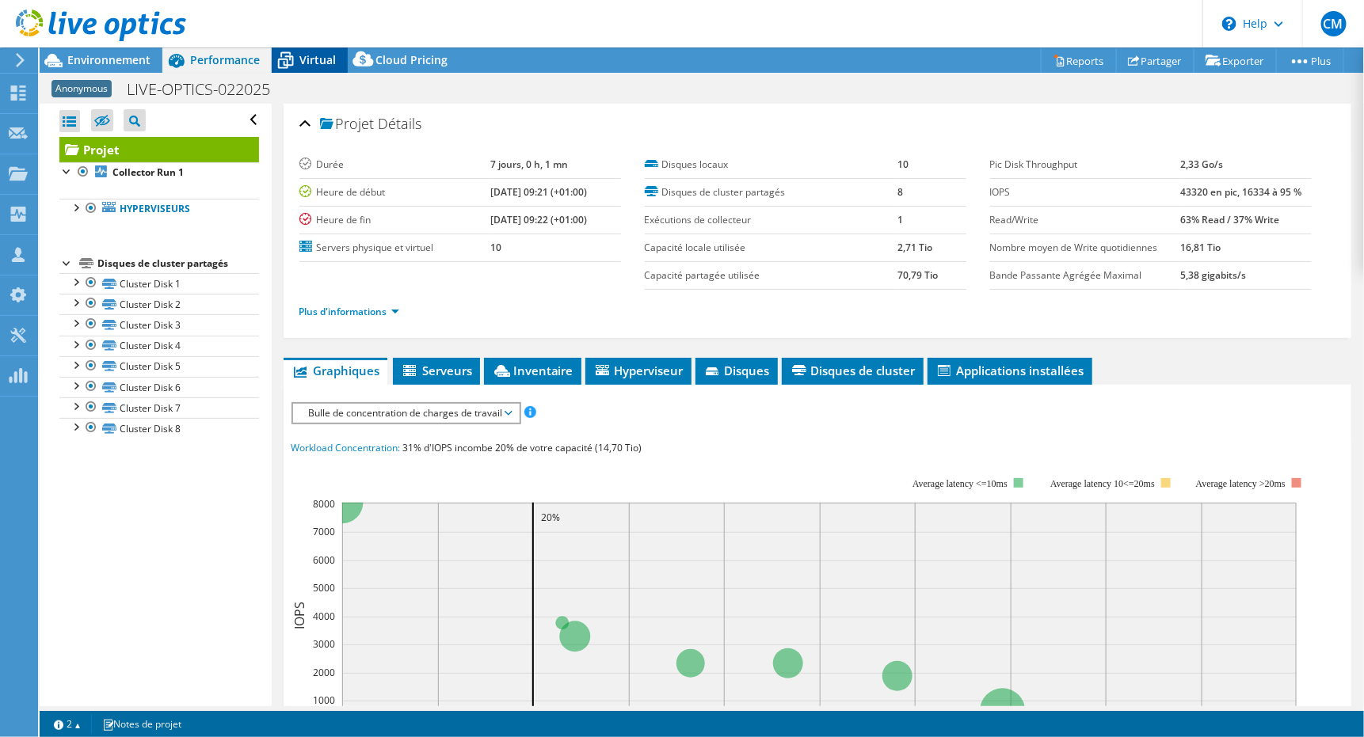
click at [305, 53] on span "Virtual" at bounding box center [317, 59] width 36 height 15
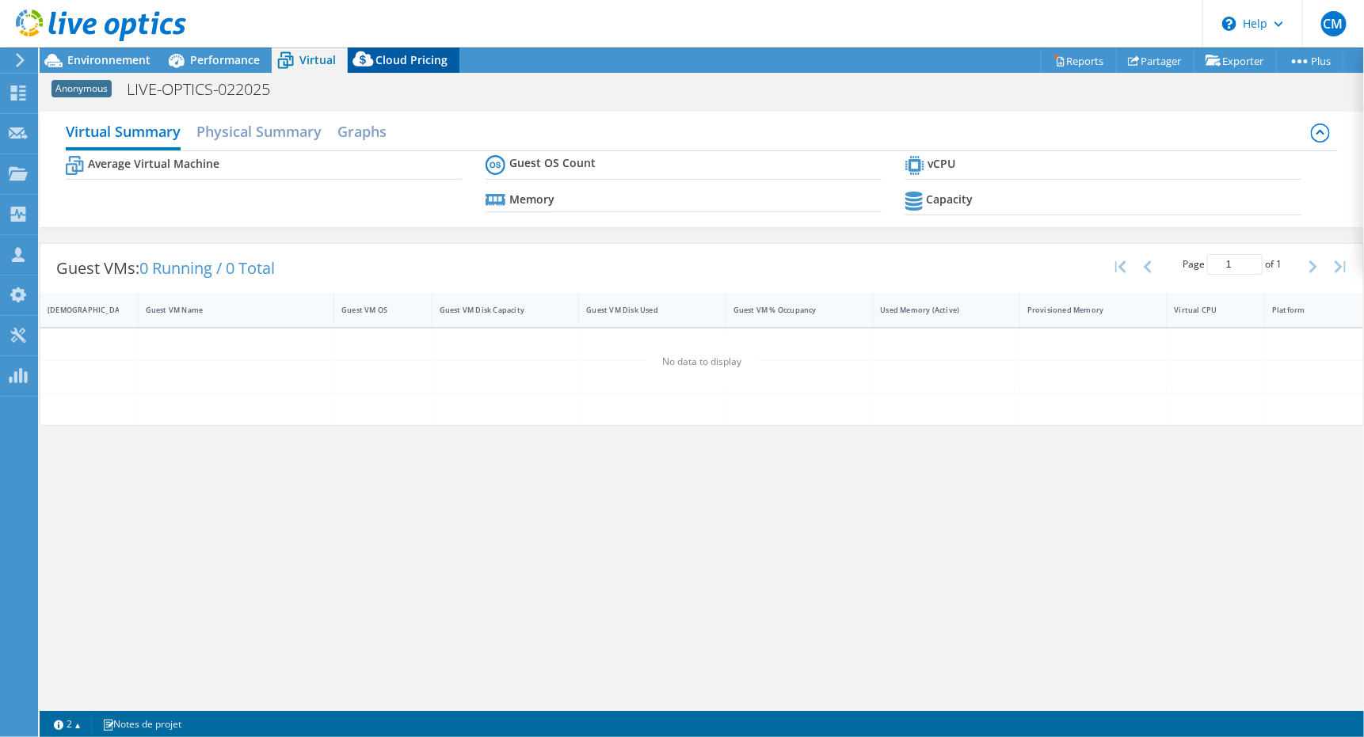
click at [415, 51] on div "Cloud Pricing" at bounding box center [404, 60] width 112 height 25
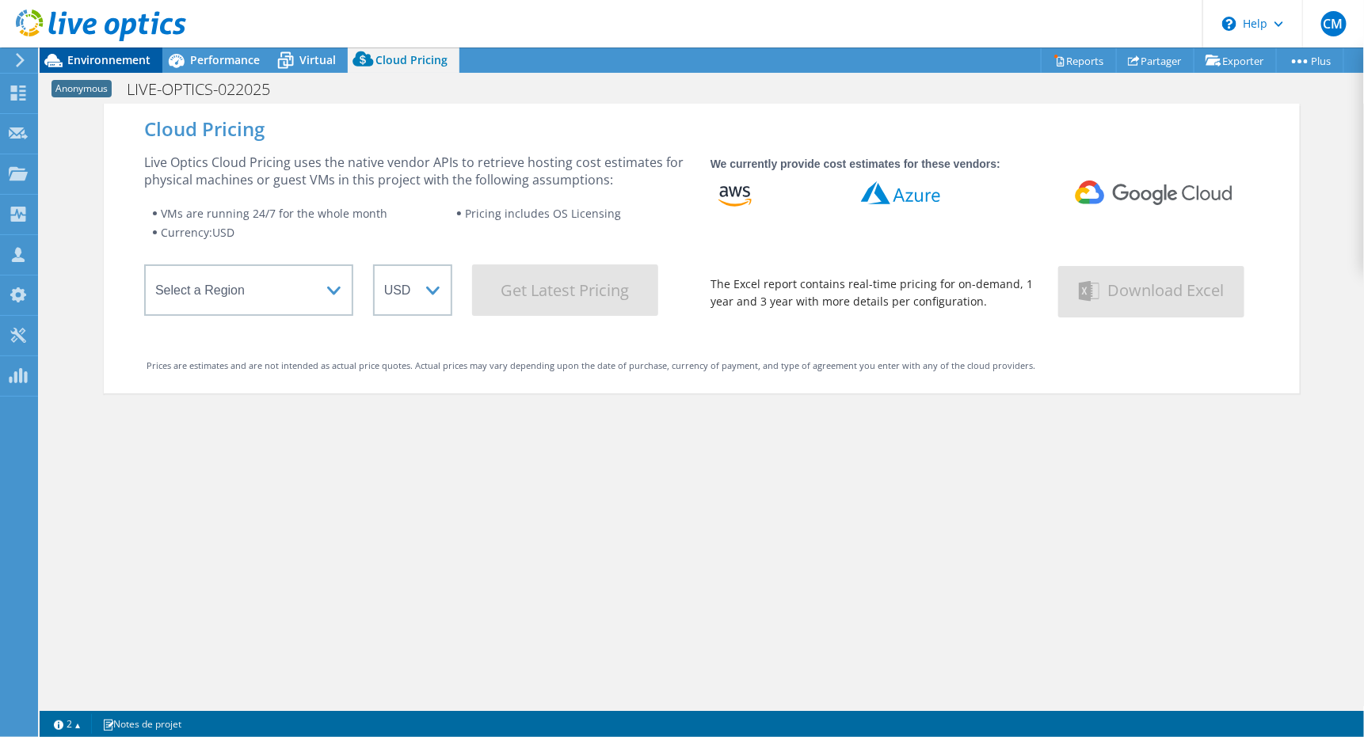
click at [104, 60] on span "Environnement" at bounding box center [108, 59] width 83 height 15
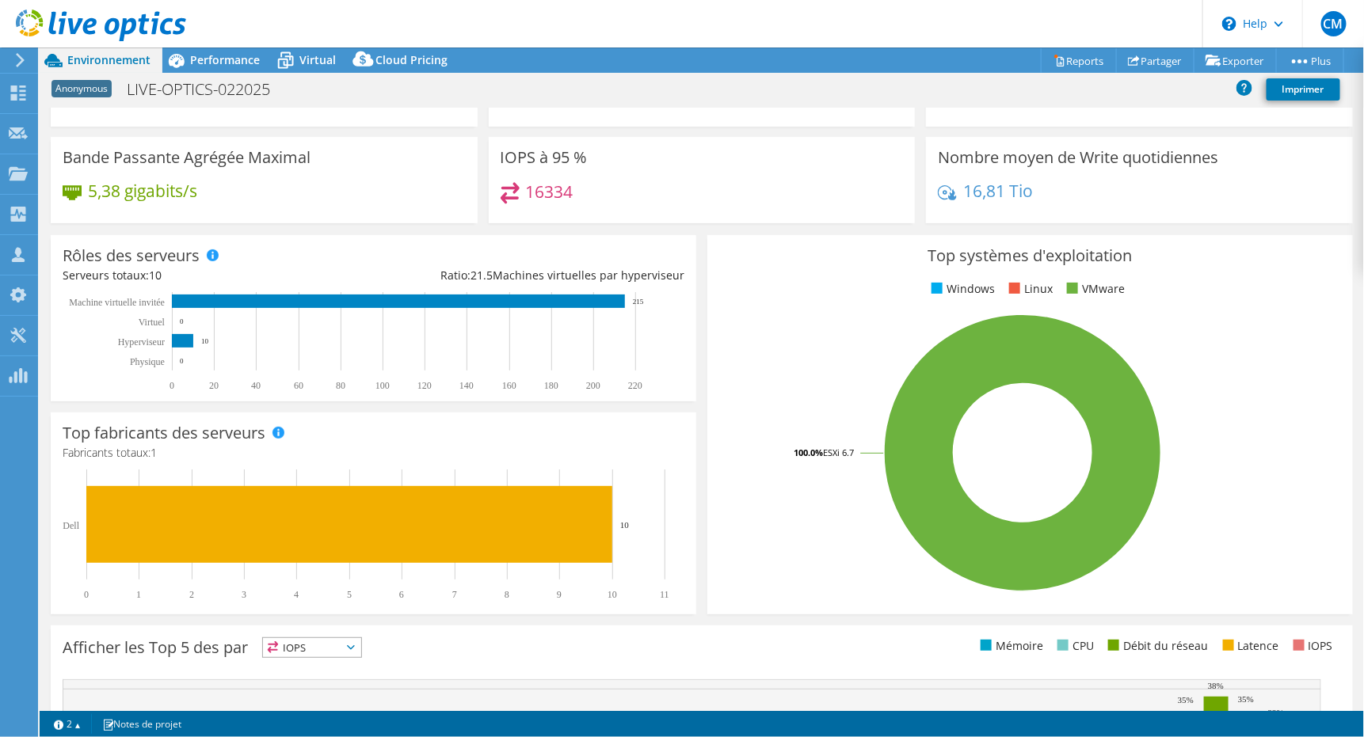
scroll to position [0, 0]
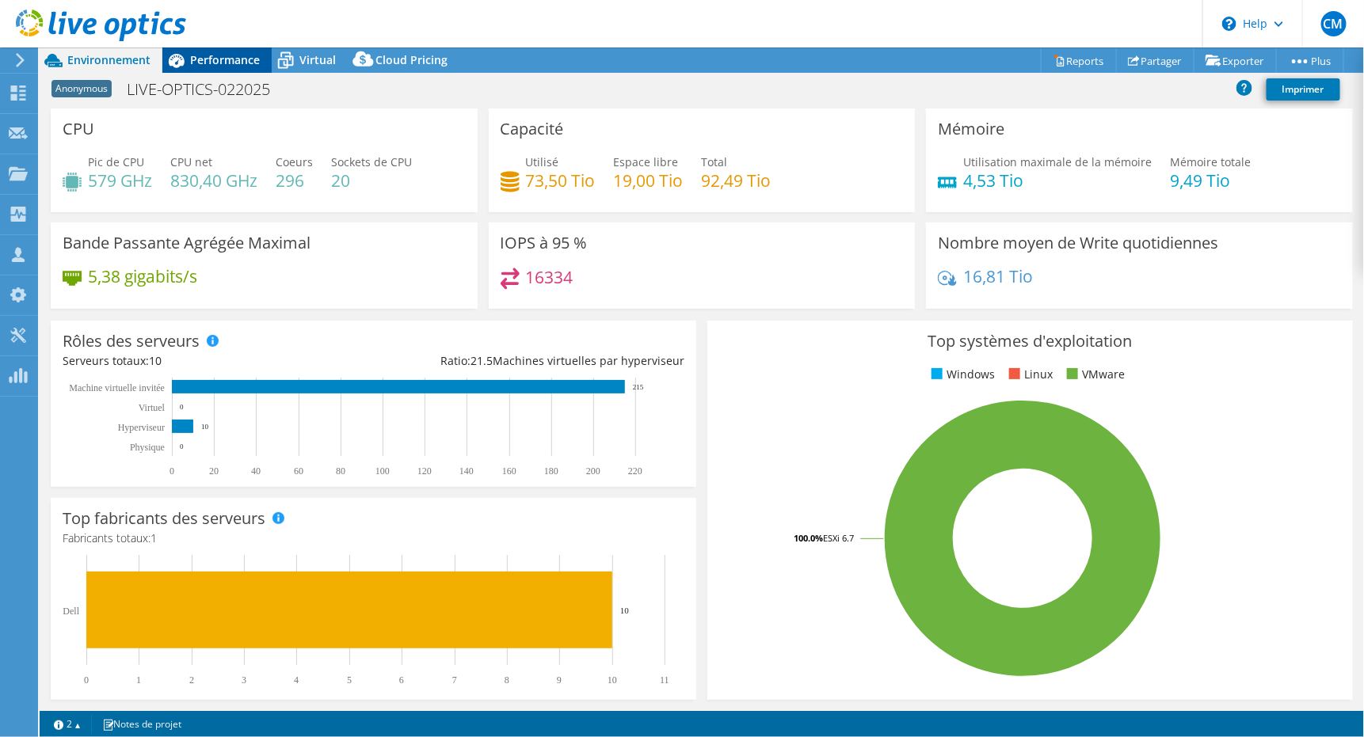
click at [219, 57] on span "Performance" at bounding box center [225, 59] width 70 height 15
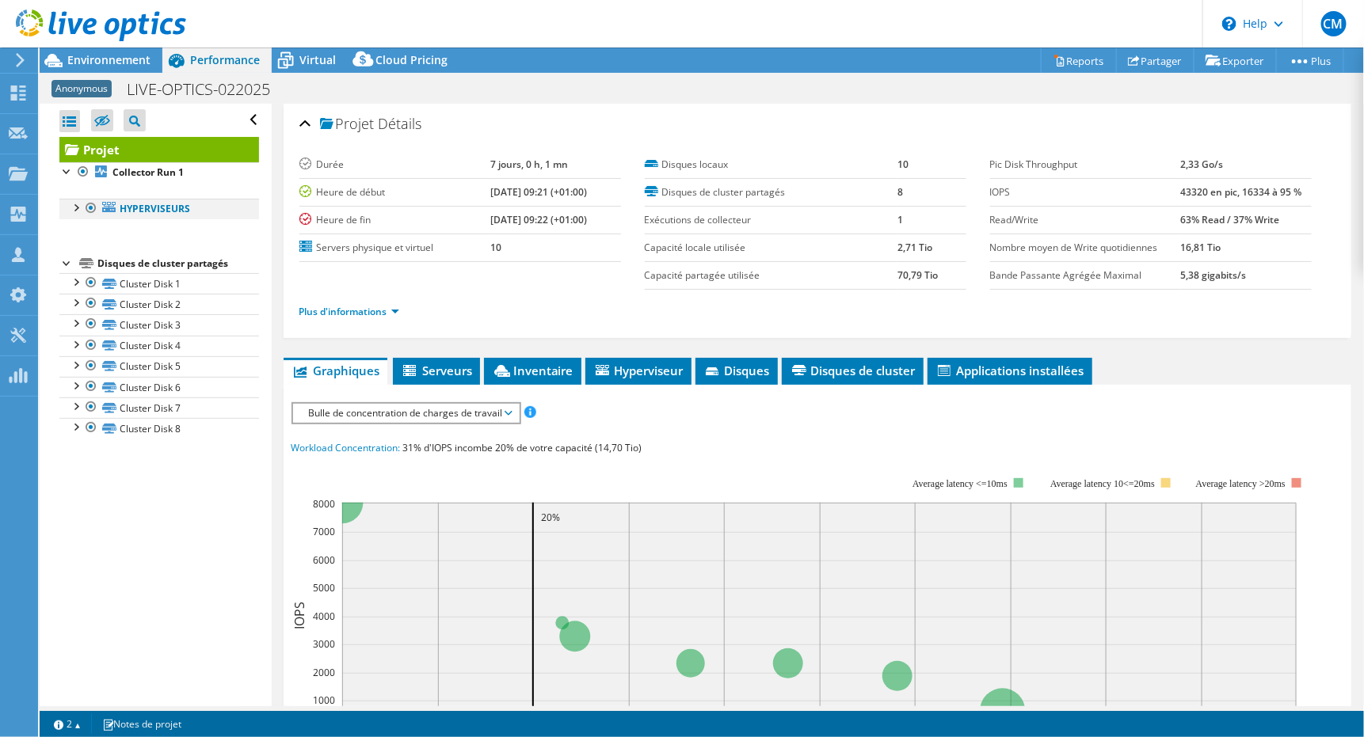
click at [74, 206] on div at bounding box center [75, 207] width 16 height 16
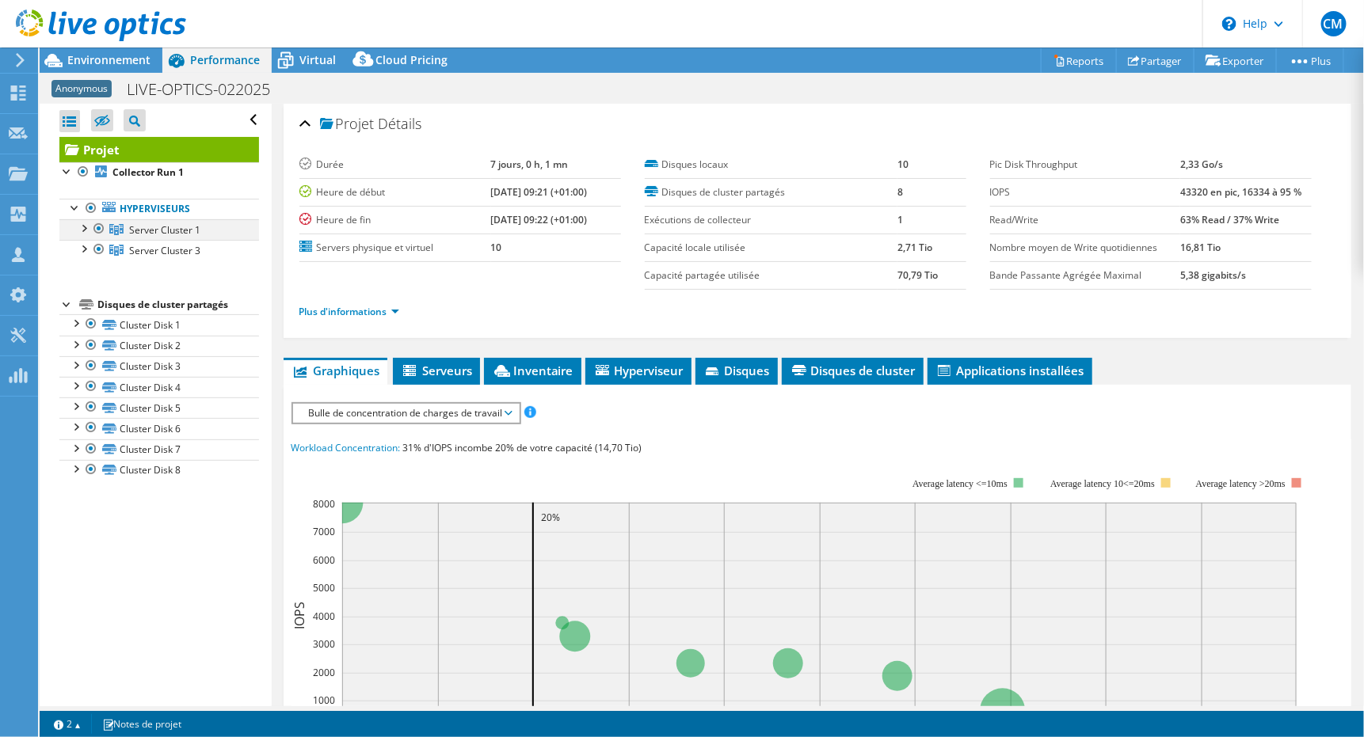
click at [84, 230] on div at bounding box center [83, 227] width 16 height 16
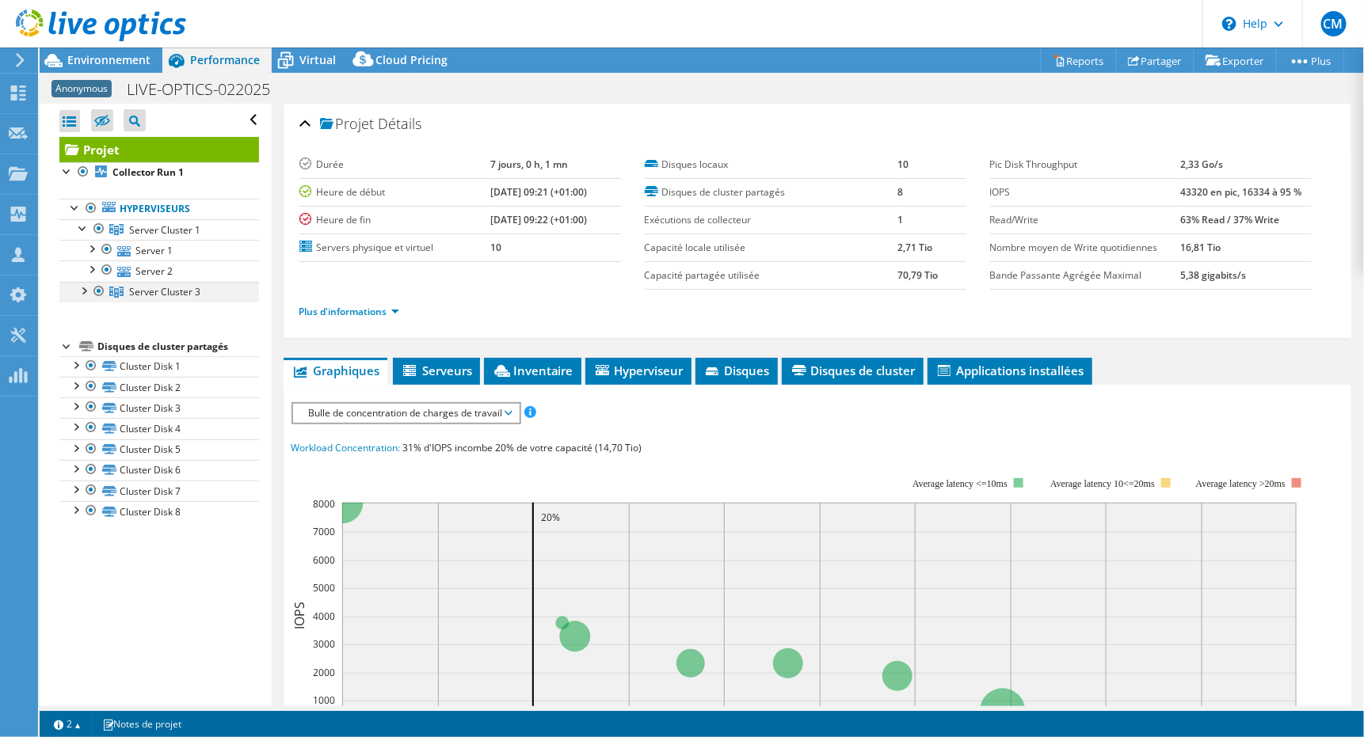
click at [83, 291] on div at bounding box center [83, 290] width 16 height 16
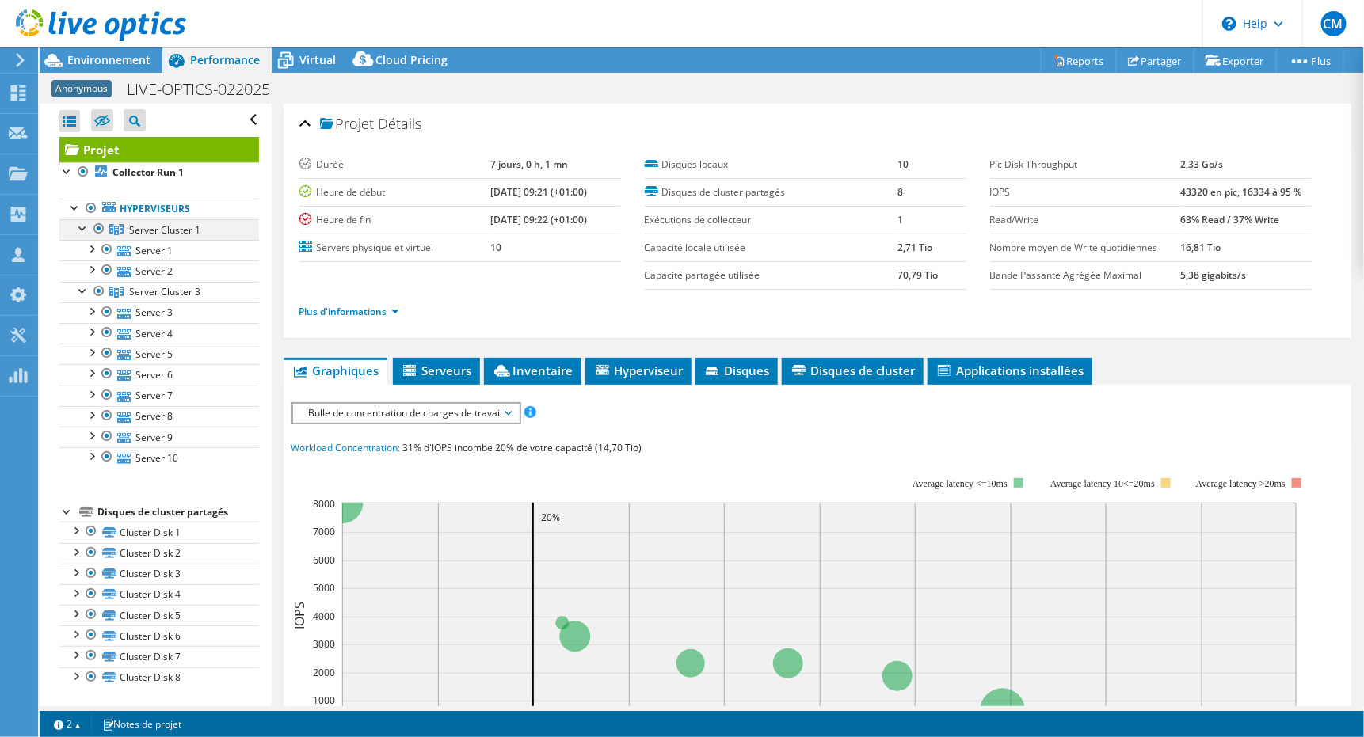
click at [81, 228] on div at bounding box center [83, 227] width 16 height 16
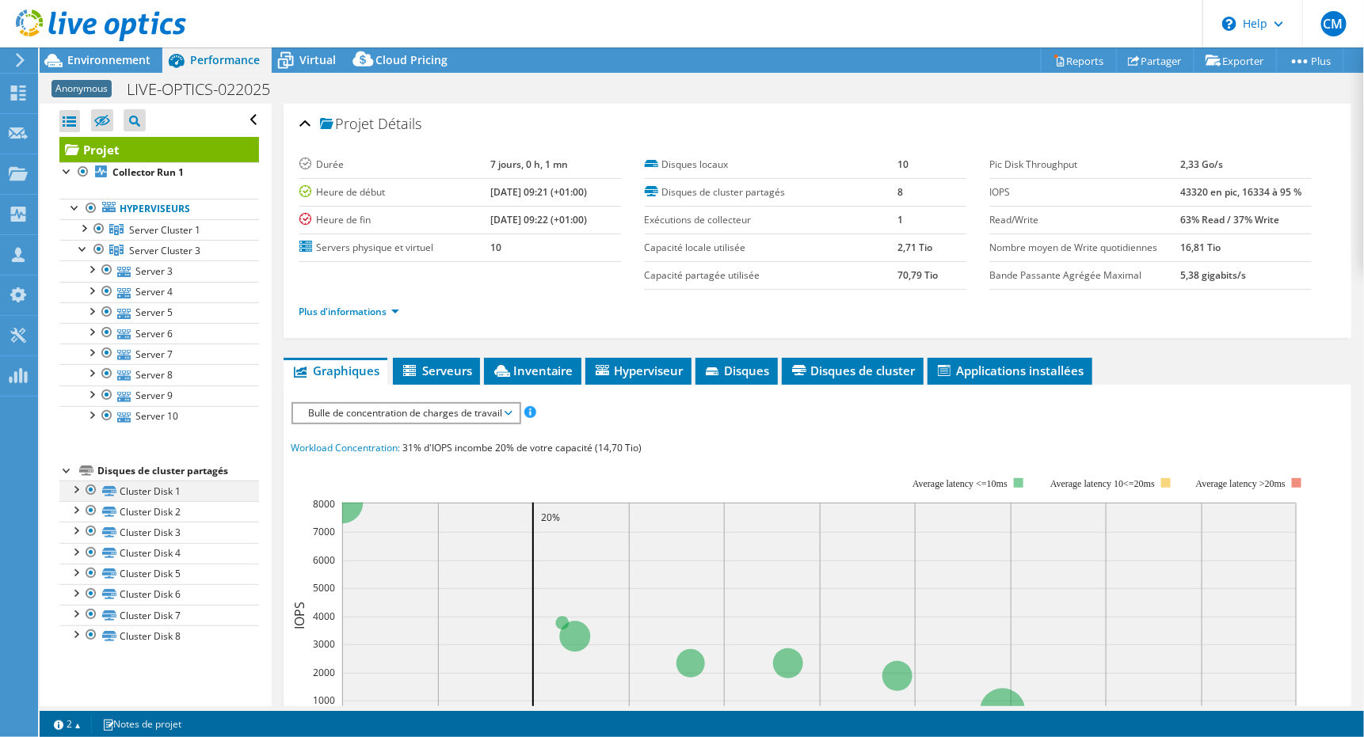
click at [77, 487] on div at bounding box center [75, 489] width 16 height 16
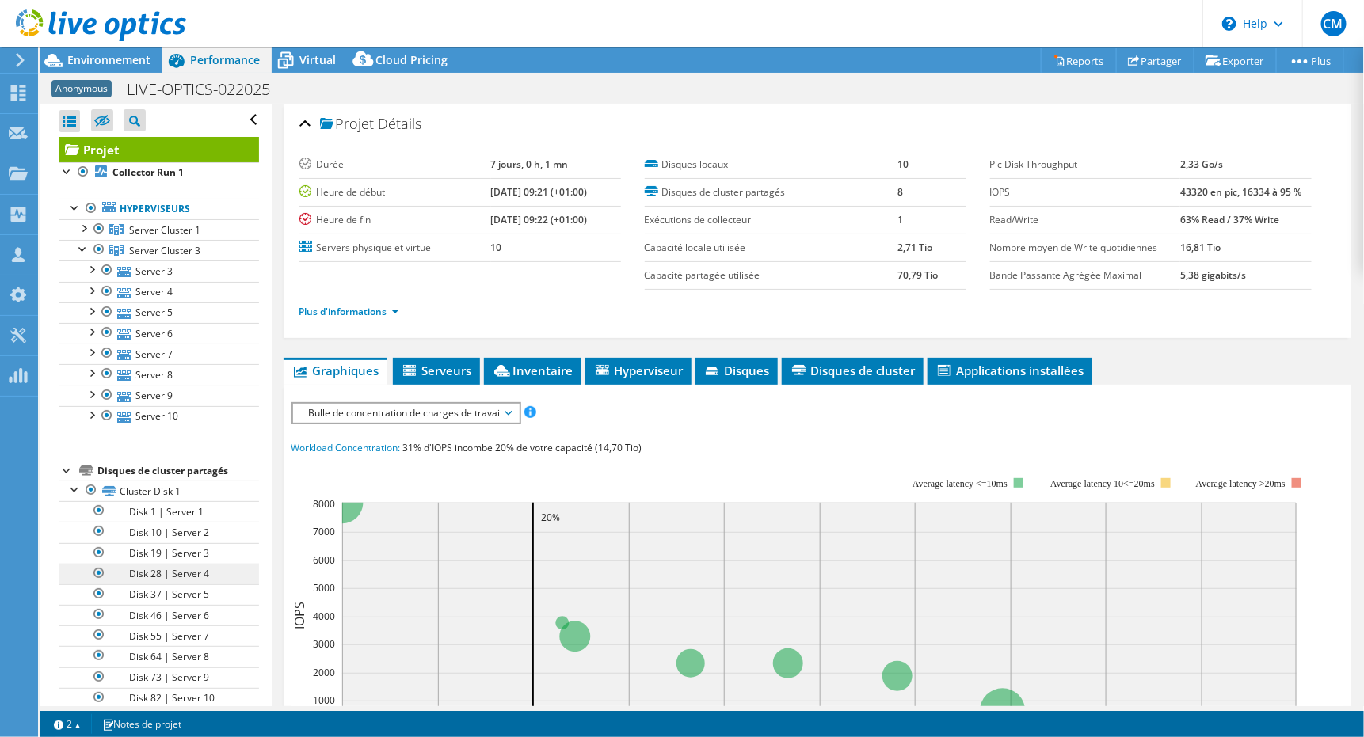
scroll to position [158, 0]
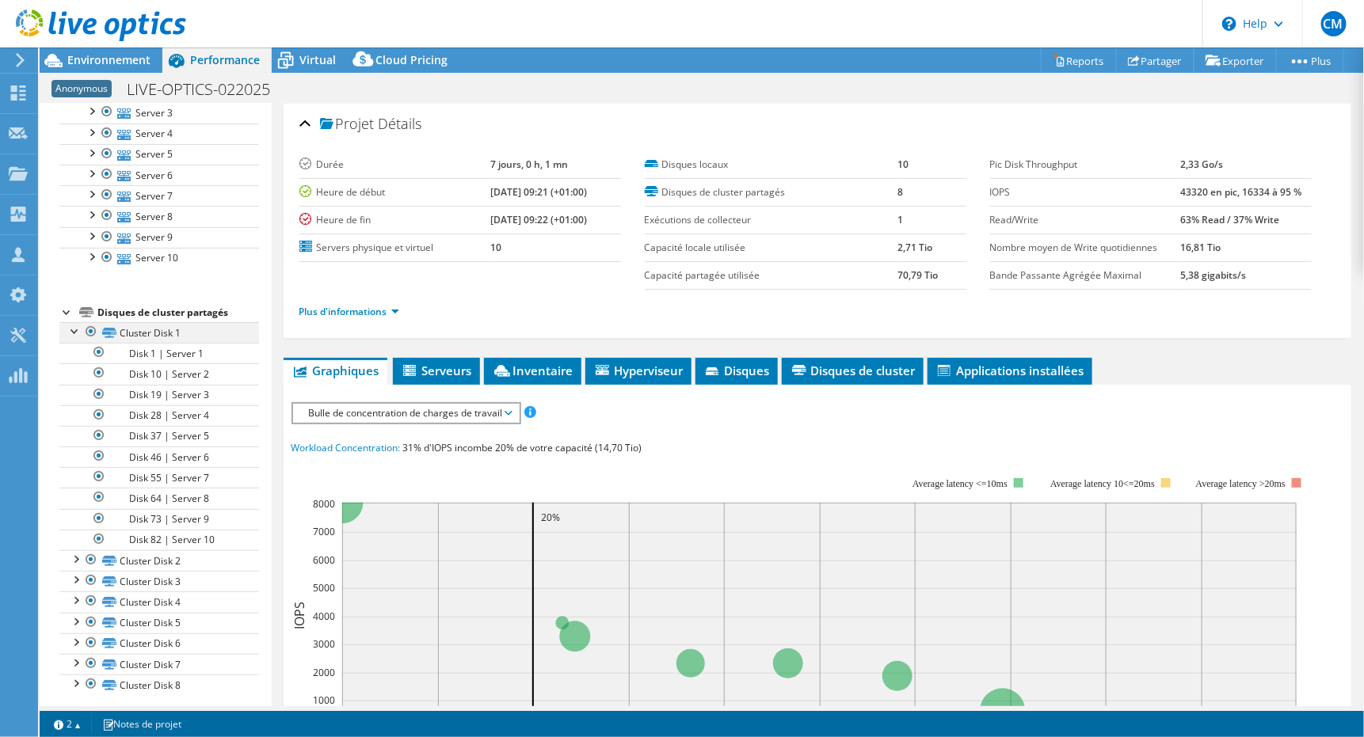
click at [69, 327] on div at bounding box center [75, 330] width 16 height 16
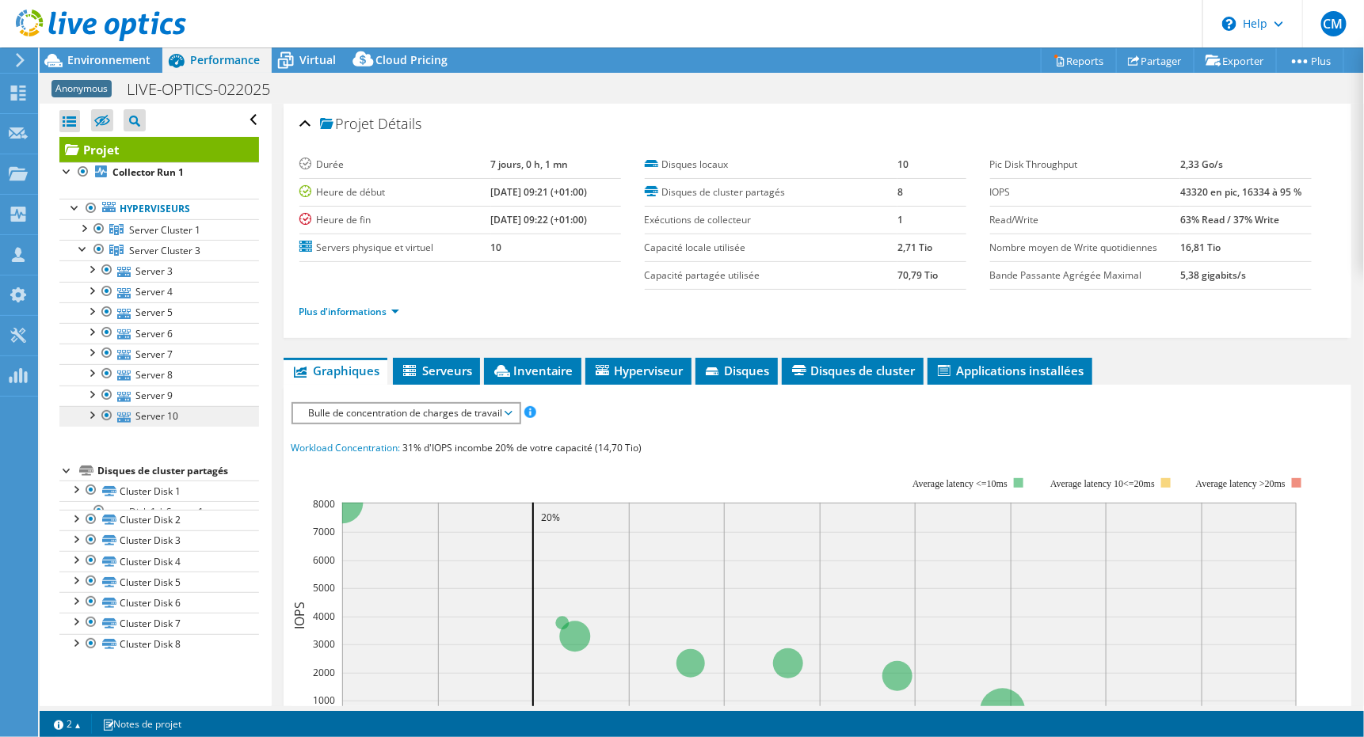
scroll to position [0, 0]
click at [738, 363] on span "Disques" at bounding box center [736, 371] width 67 height 16
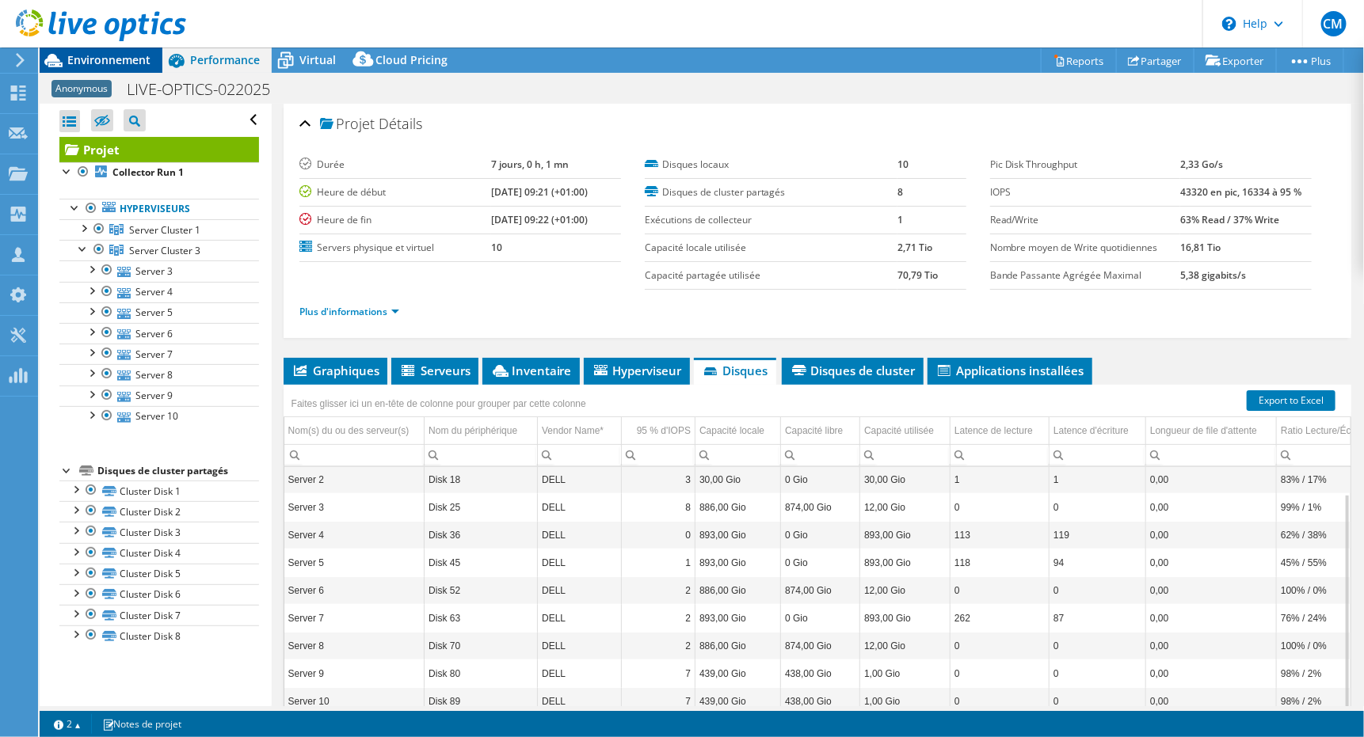
click at [99, 55] on span "Environnement" at bounding box center [108, 59] width 83 height 15
